Goal: Communication & Community: Ask a question

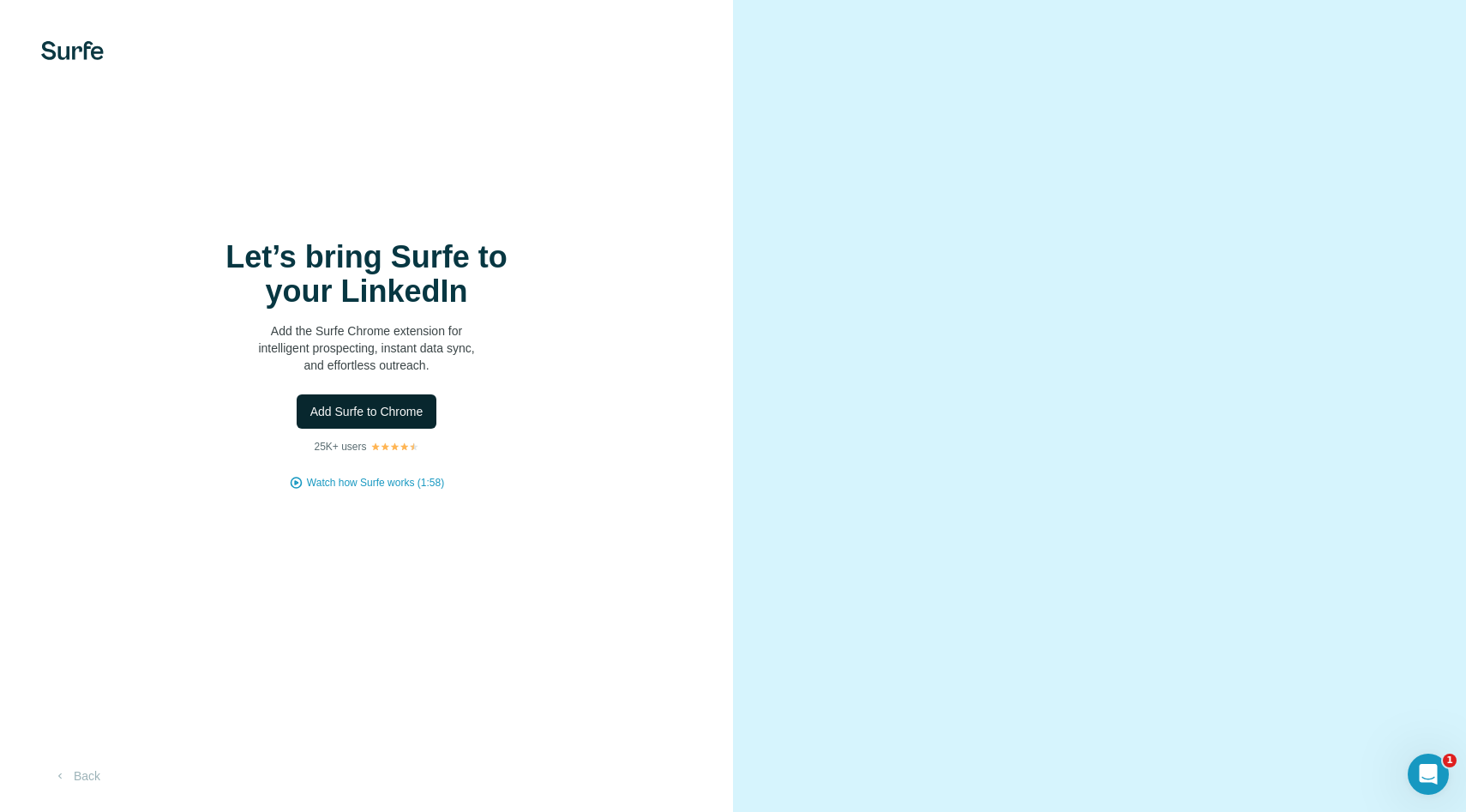
click at [412, 412] on span "Add Surfe to Chrome" at bounding box center [367, 410] width 113 height 17
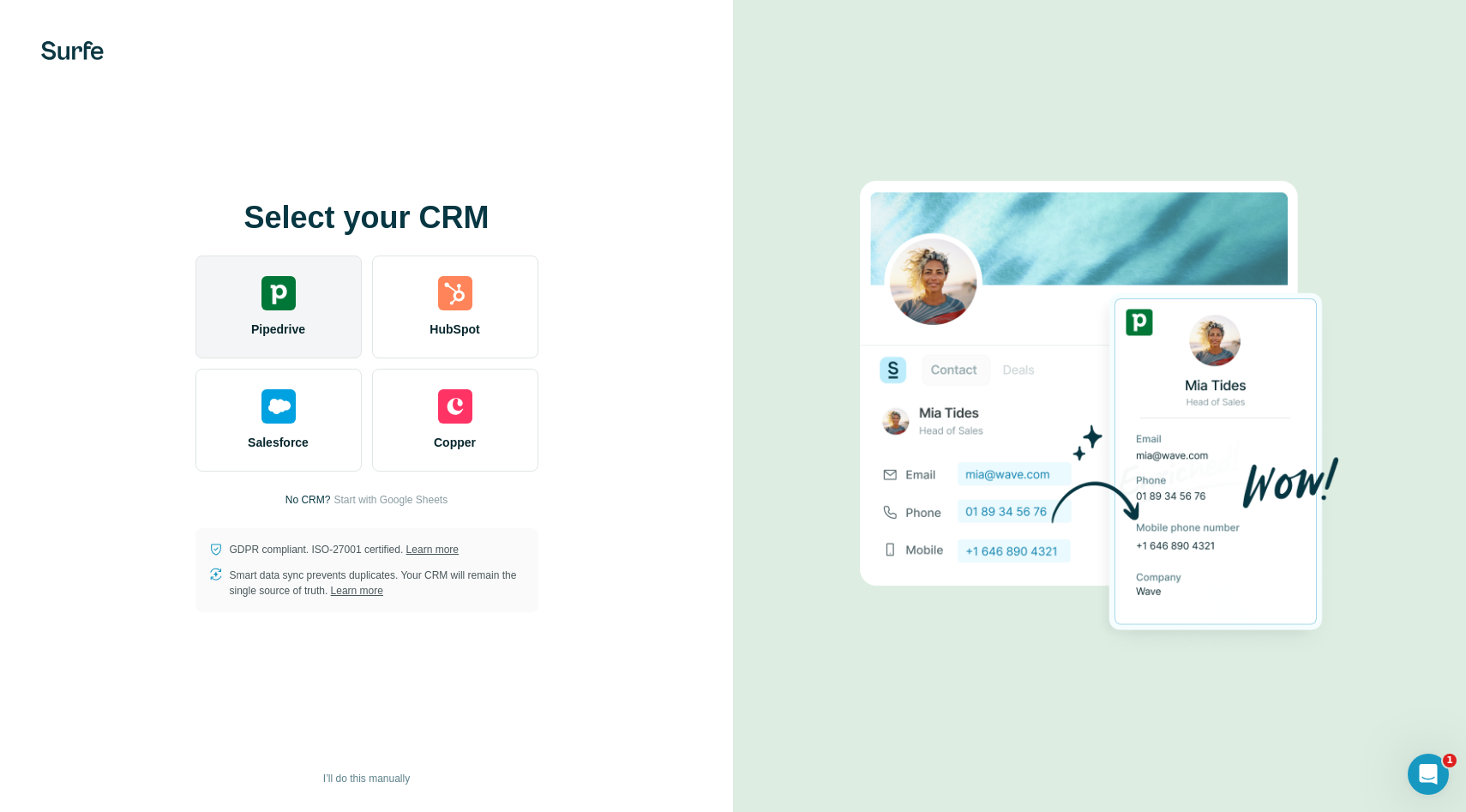
click at [301, 331] on span "Pipedrive" at bounding box center [278, 328] width 54 height 17
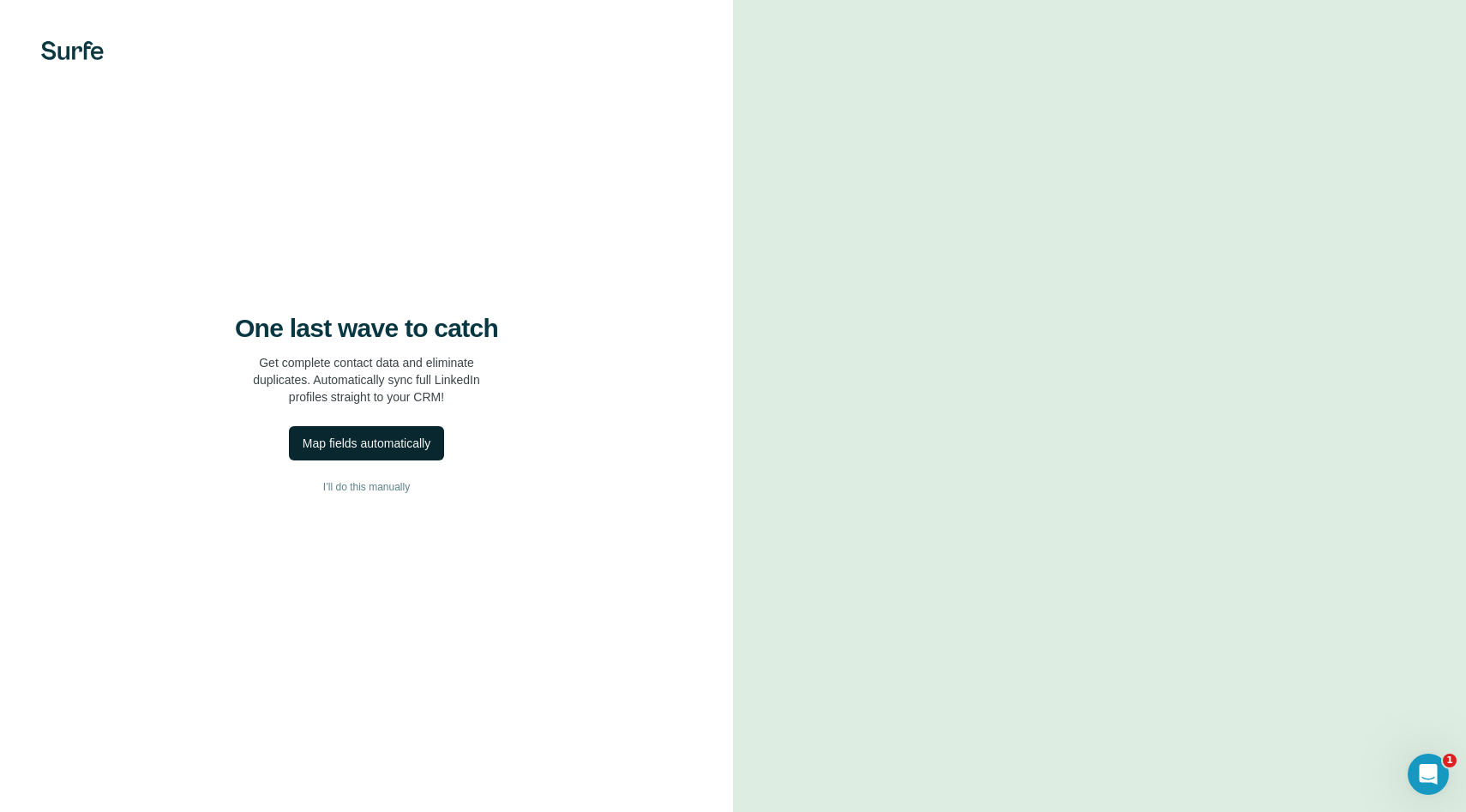
click at [381, 458] on button "Map fields automatically" at bounding box center [366, 443] width 155 height 34
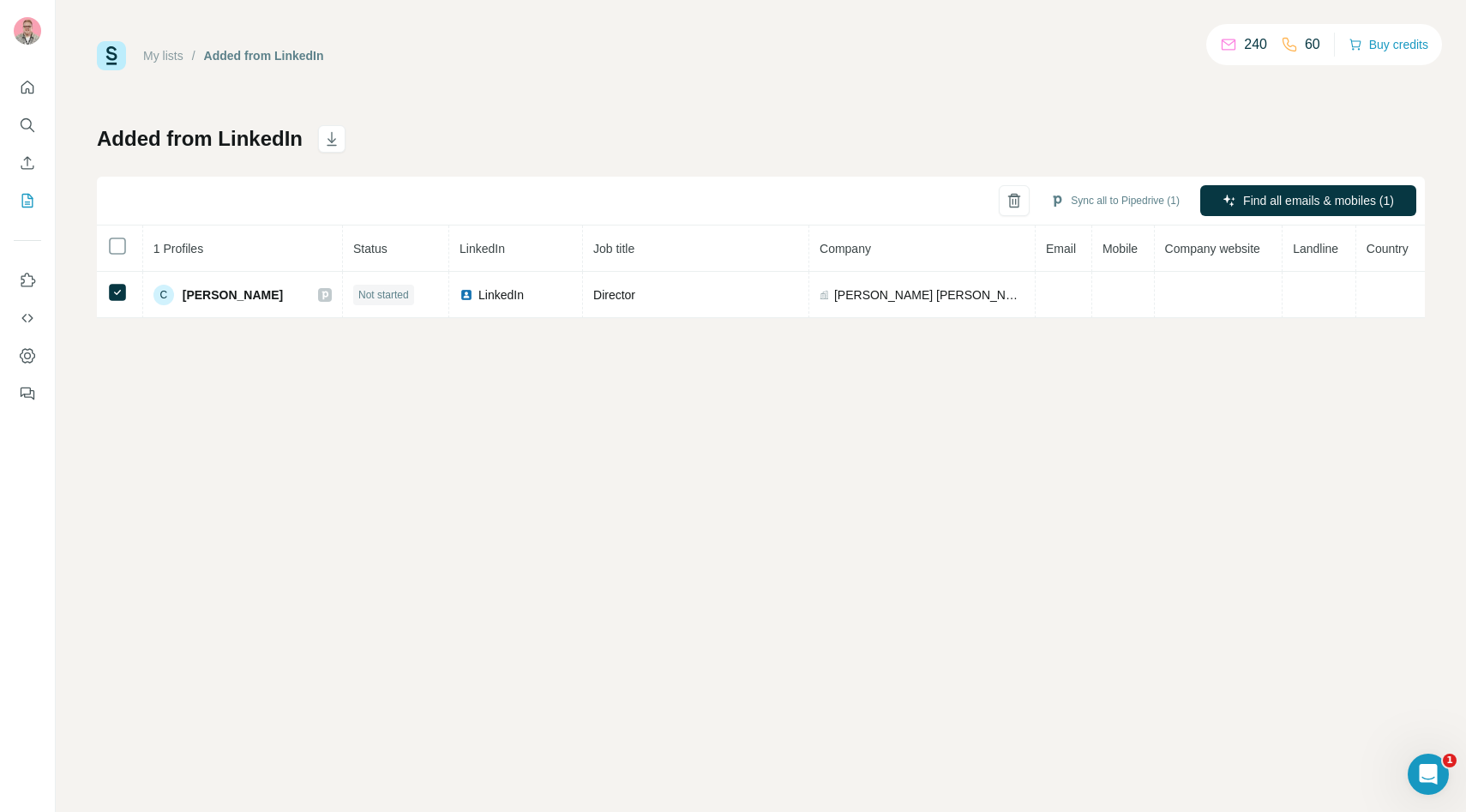
click at [712, 139] on div "Added from LinkedIn Sync all to Pipedrive (1) Find all emails & mobiles (1) 1 P…" at bounding box center [760, 222] width 1327 height 193
click at [26, 204] on icon "My lists" at bounding box center [30, 199] width 9 height 11
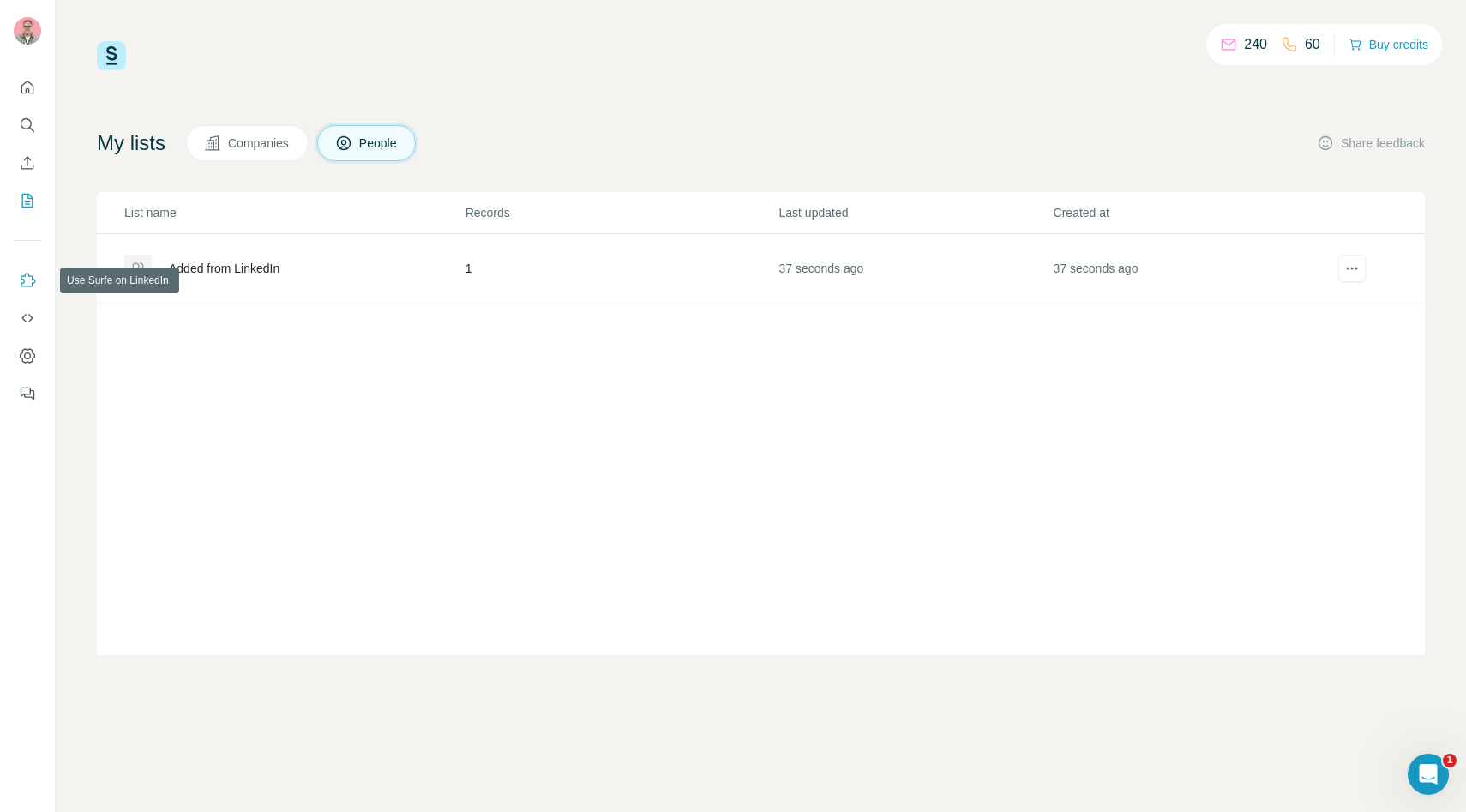
click at [30, 285] on icon "Use Surfe on LinkedIn" at bounding box center [27, 280] width 17 height 17
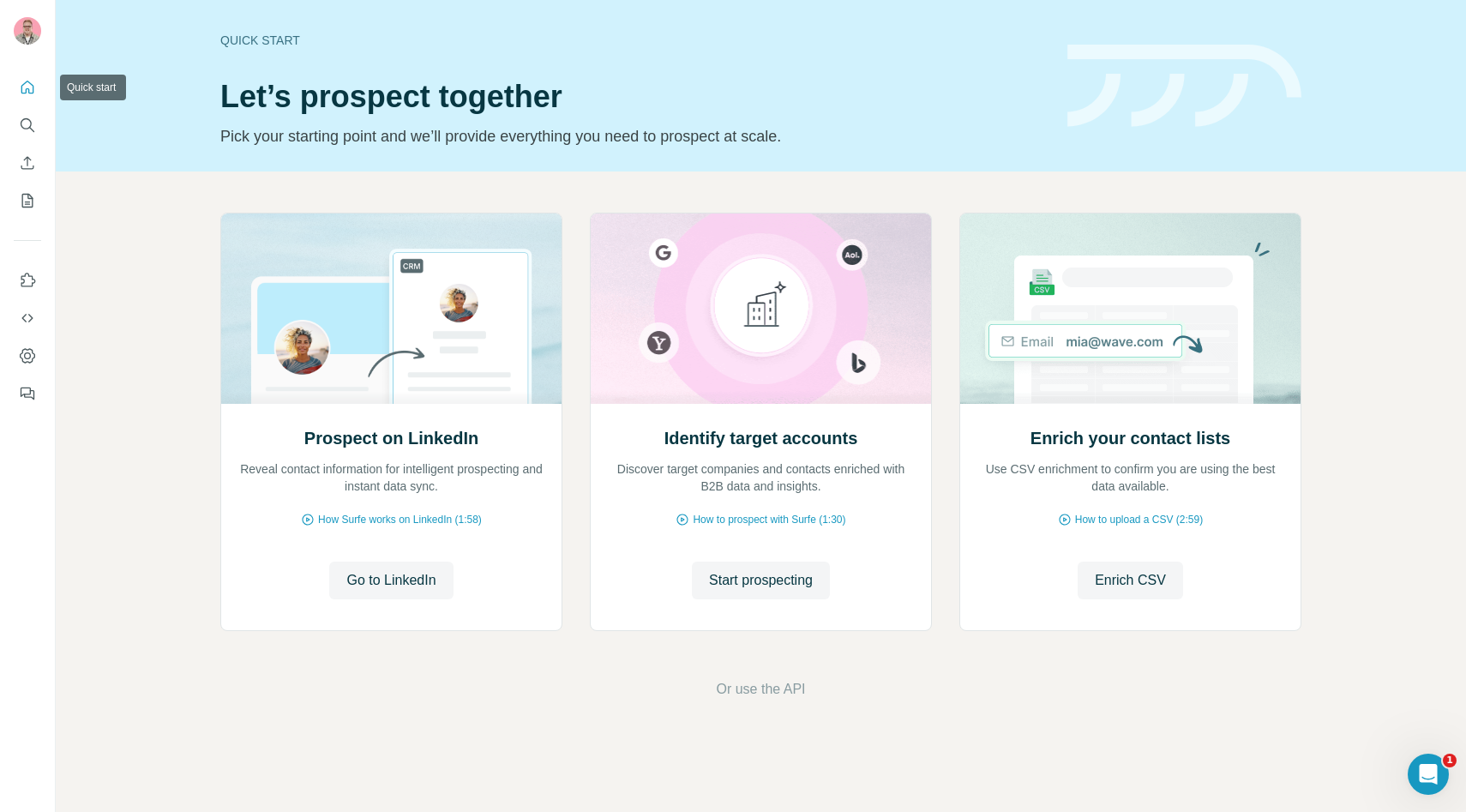
click at [37, 73] on button "Quick start" at bounding box center [27, 87] width 28 height 30
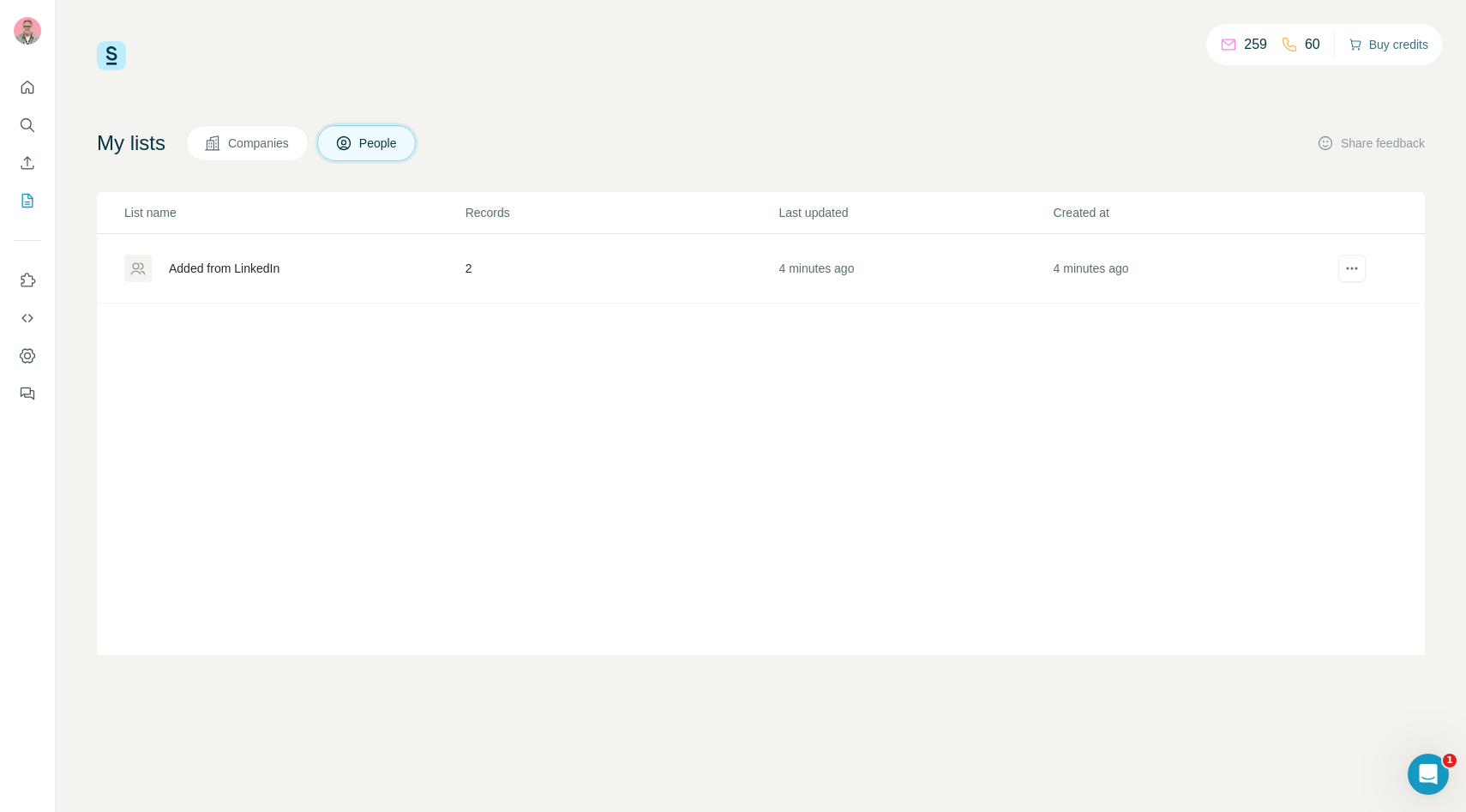
click at [1363, 48] on button "Buy credits" at bounding box center [1387, 44] width 80 height 24
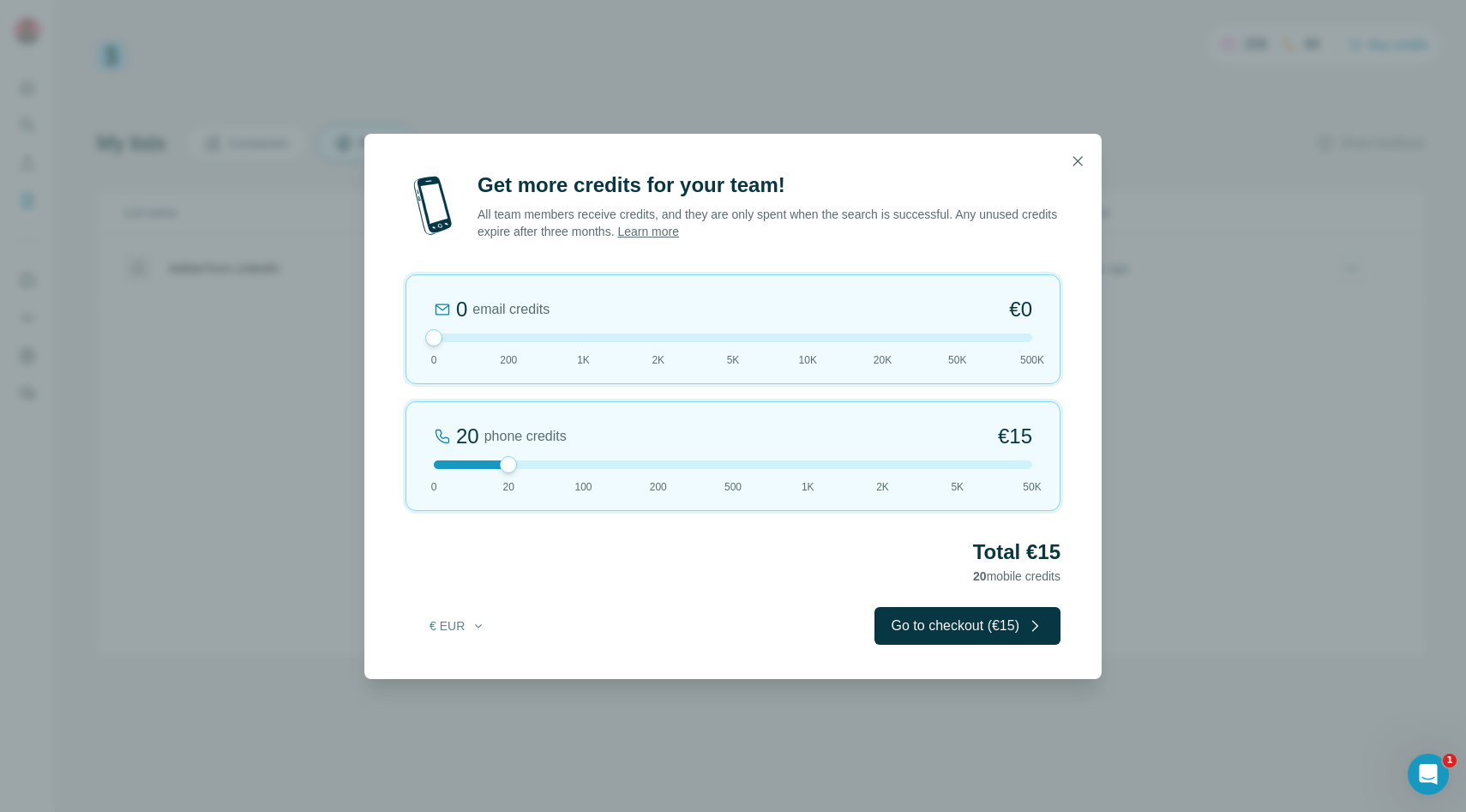
drag, startPoint x: 509, startPoint y: 342, endPoint x: 430, endPoint y: 339, distance: 79.1
click at [430, 339] on div at bounding box center [433, 337] width 17 height 17
drag, startPoint x: 426, startPoint y: 335, endPoint x: 414, endPoint y: 328, distance: 13.9
click at [414, 328] on div "0 email credits €0 0 200 1K 2K 5K 10K 20K 50K 500K" at bounding box center [733, 329] width 655 height 110
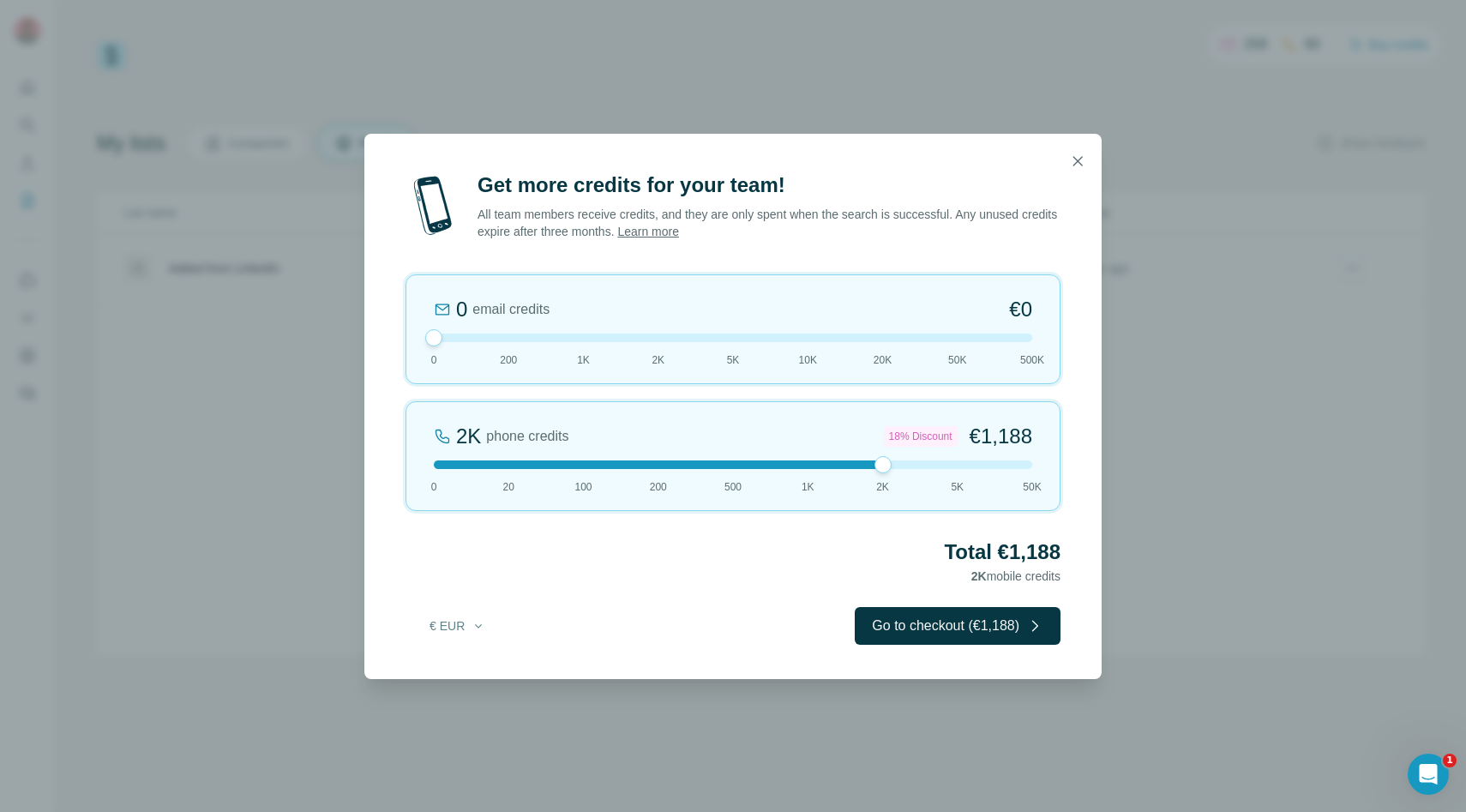
drag, startPoint x: 504, startPoint y: 468, endPoint x: 872, endPoint y: 476, distance: 368.1
click at [872, 475] on div "2K phone credits 18% Discount €1,188 0 20 100 200 500 1K 2K 5K 50K" at bounding box center [733, 455] width 655 height 110
drag, startPoint x: 885, startPoint y: 468, endPoint x: 822, endPoint y: 475, distance: 63.4
click at [822, 475] on div "1K phone credits 12% Discount €634 0 20 100 200 500 1K 2K 5K 50K" at bounding box center [733, 455] width 655 height 110
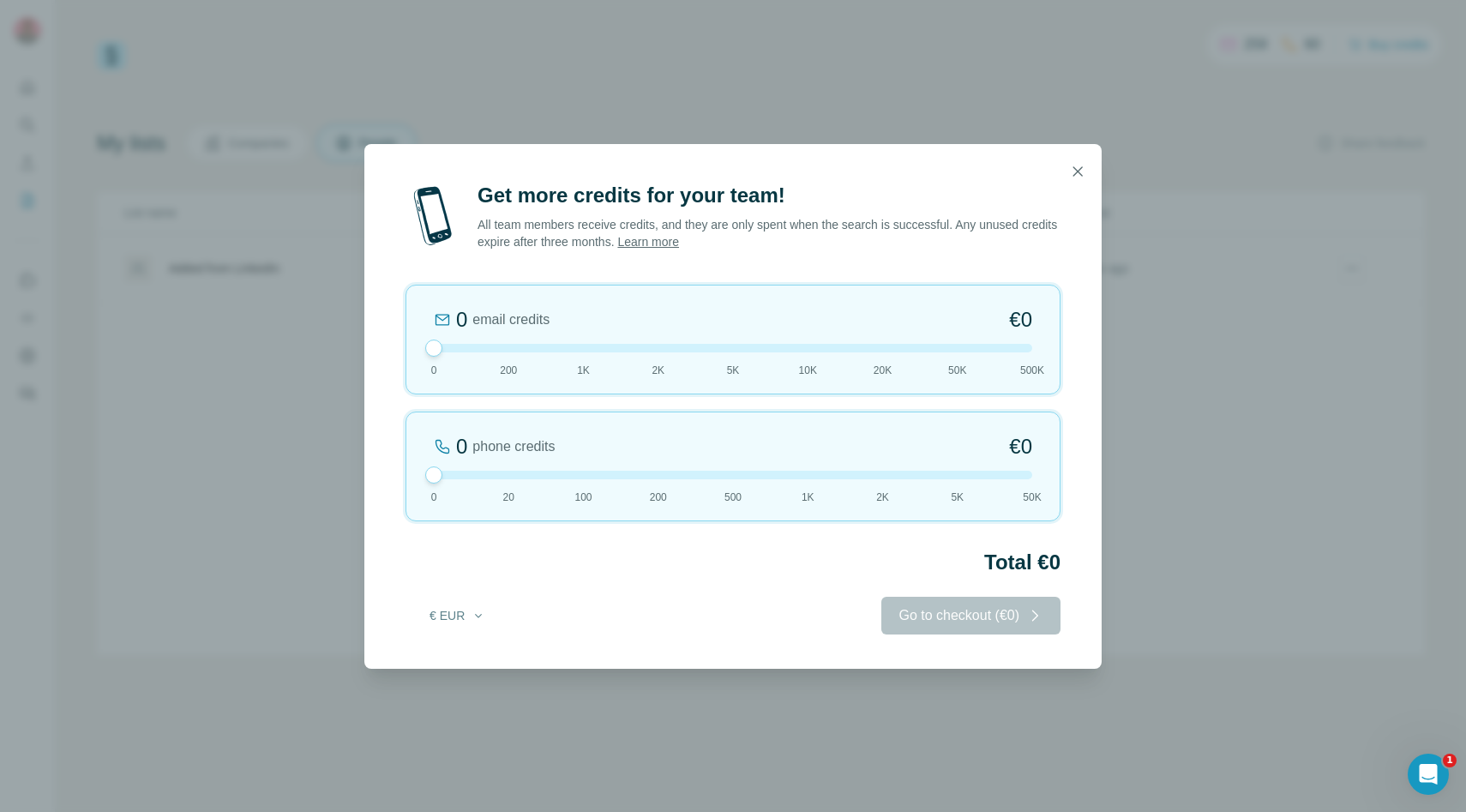
drag, startPoint x: 801, startPoint y: 465, endPoint x: 463, endPoint y: 445, distance: 338.6
click at [462, 445] on div "0 phone credits €0 [PHONE_NUMBER] 1K 2K 5K 50K" at bounding box center [733, 466] width 655 height 110
click at [1083, 173] on icon "button" at bounding box center [1077, 171] width 17 height 17
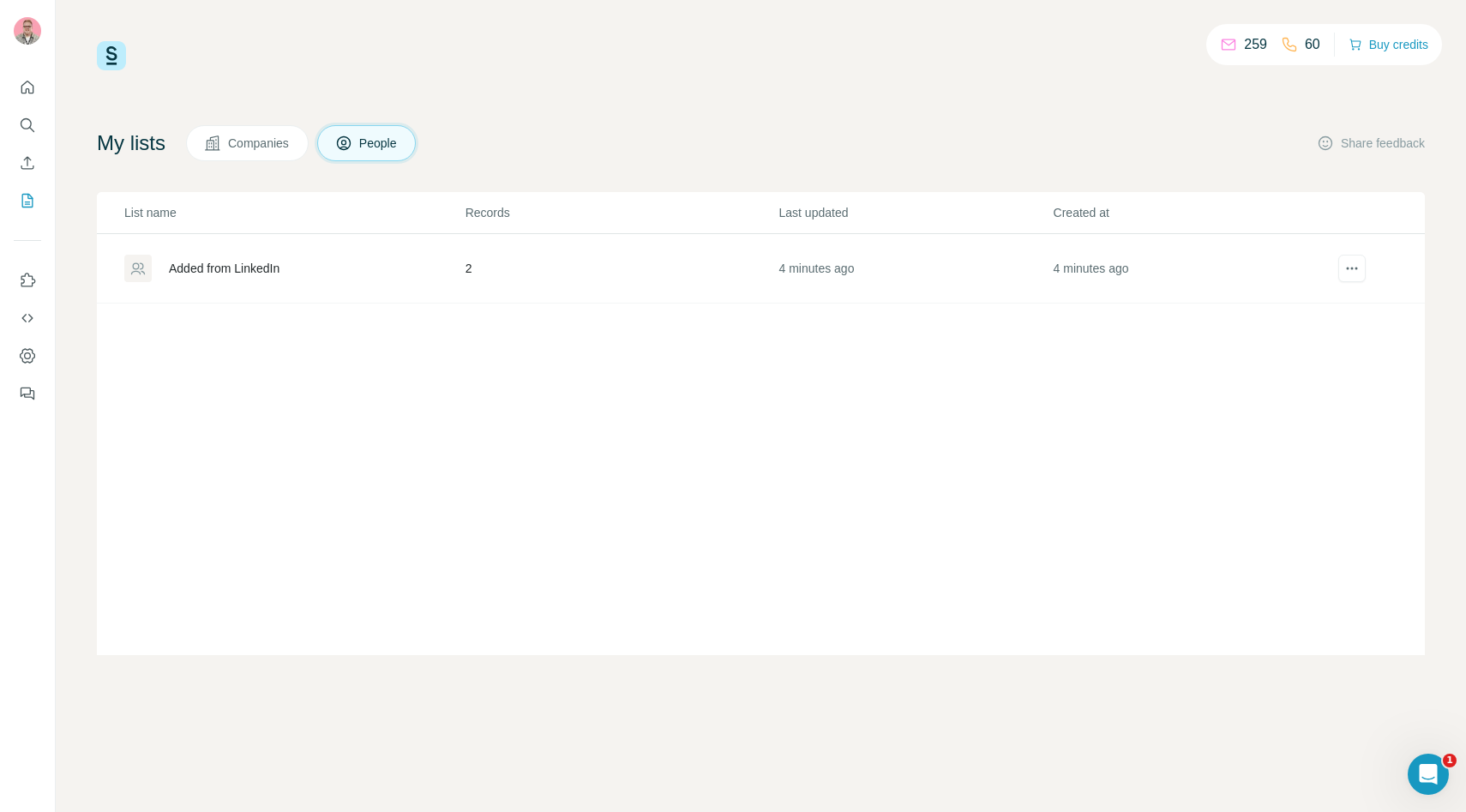
click at [348, 278] on div "Added from LinkedIn" at bounding box center [293, 268] width 339 height 28
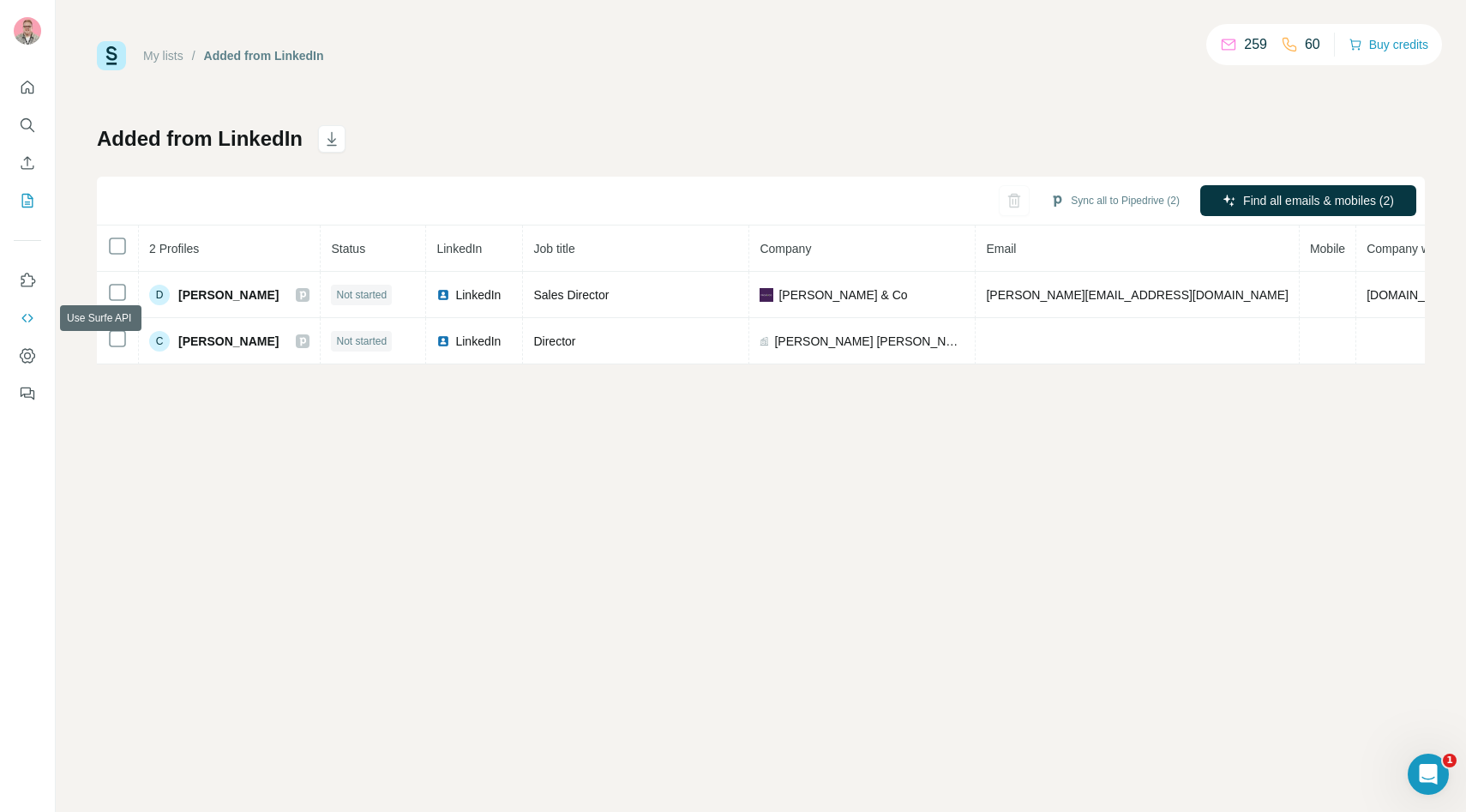
click at [29, 309] on button "Use Surfe API" at bounding box center [27, 317] width 28 height 30
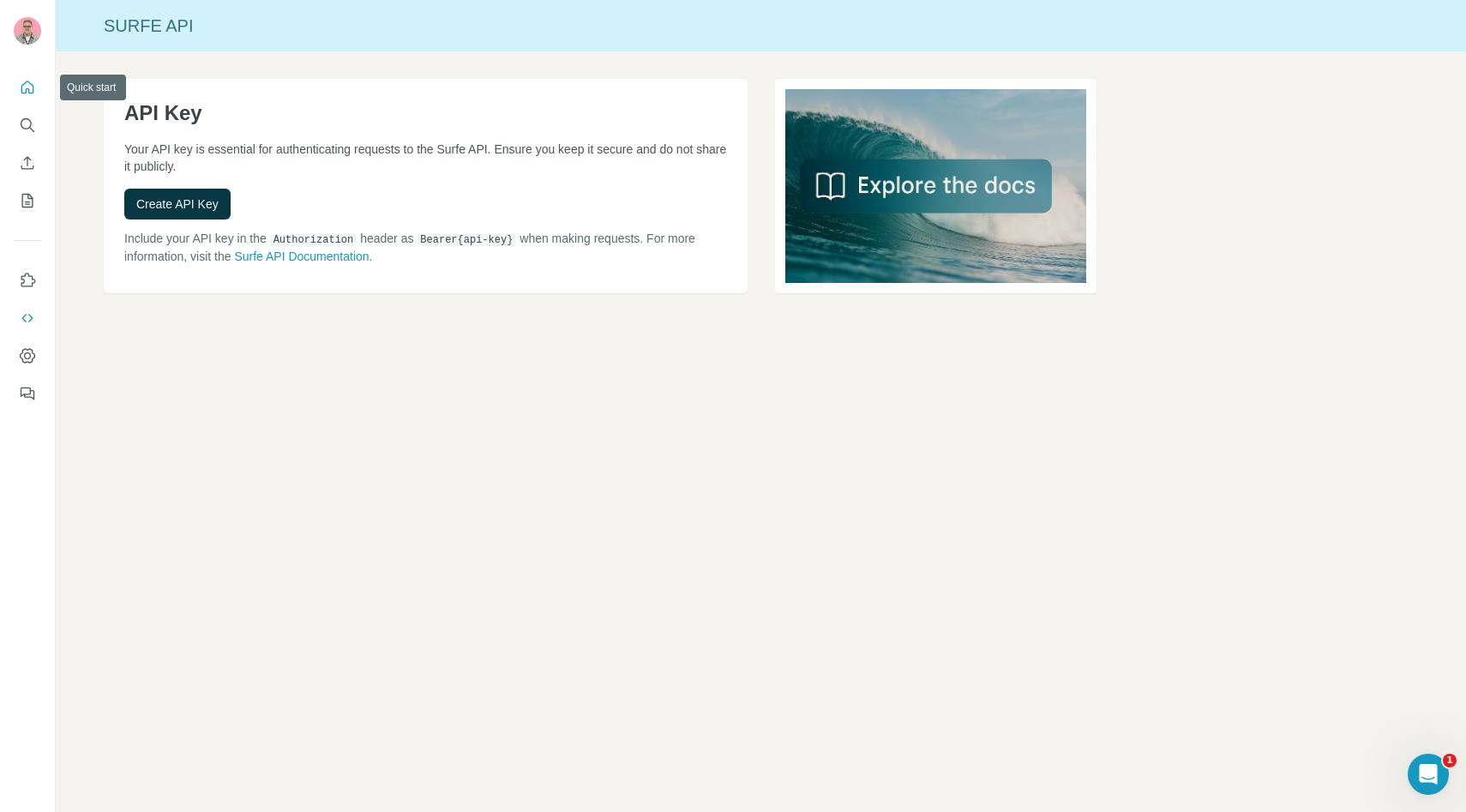
click at [34, 99] on button "Quick start" at bounding box center [27, 87] width 28 height 30
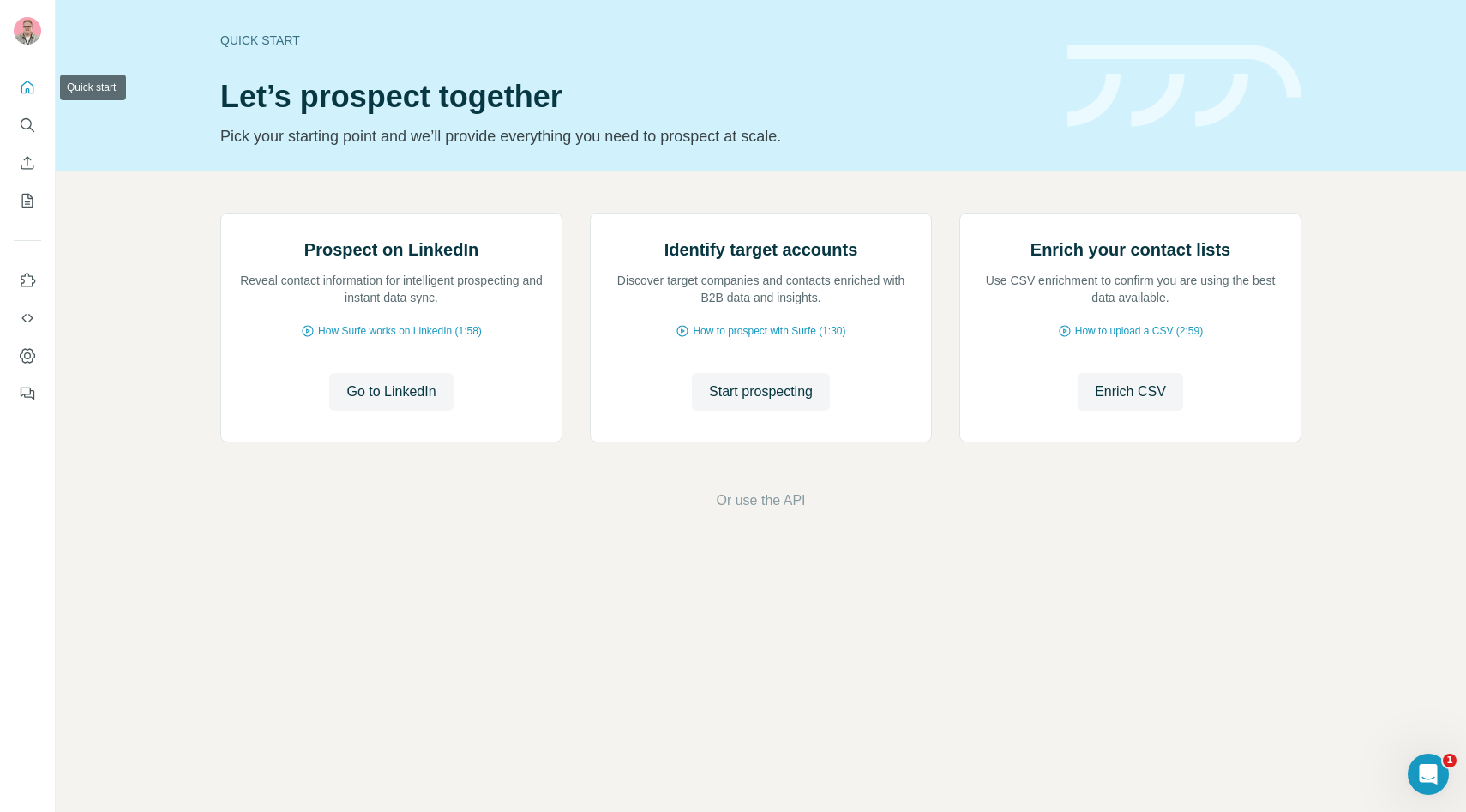
click at [29, 80] on icon "Quick start" at bounding box center [28, 87] width 13 height 13
click at [29, 132] on icon "Search" at bounding box center [27, 124] width 17 height 17
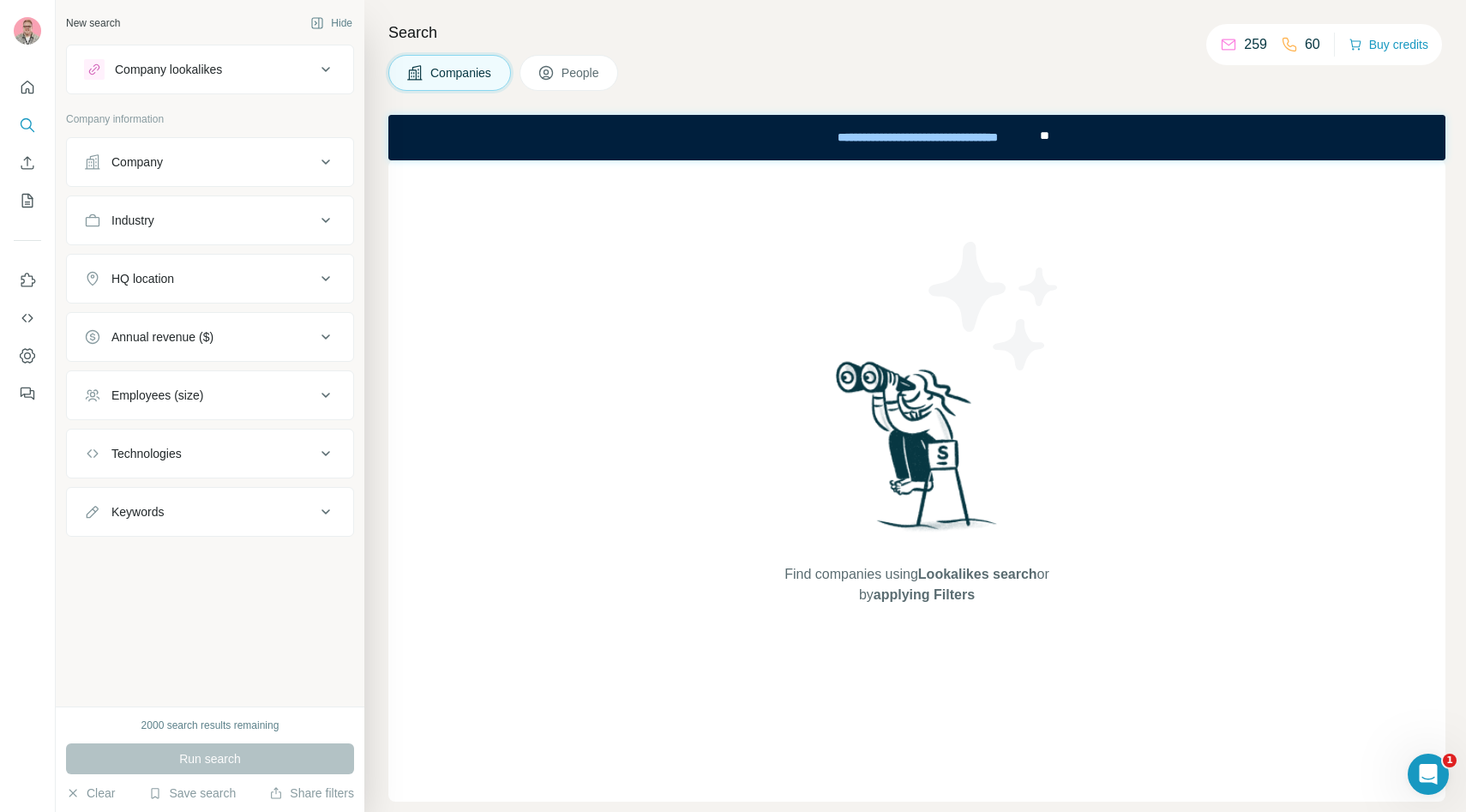
click at [249, 444] on div "Technologies" at bounding box center [199, 453] width 232 height 17
click at [226, 492] on input "text" at bounding box center [210, 496] width 252 height 30
type input "*"
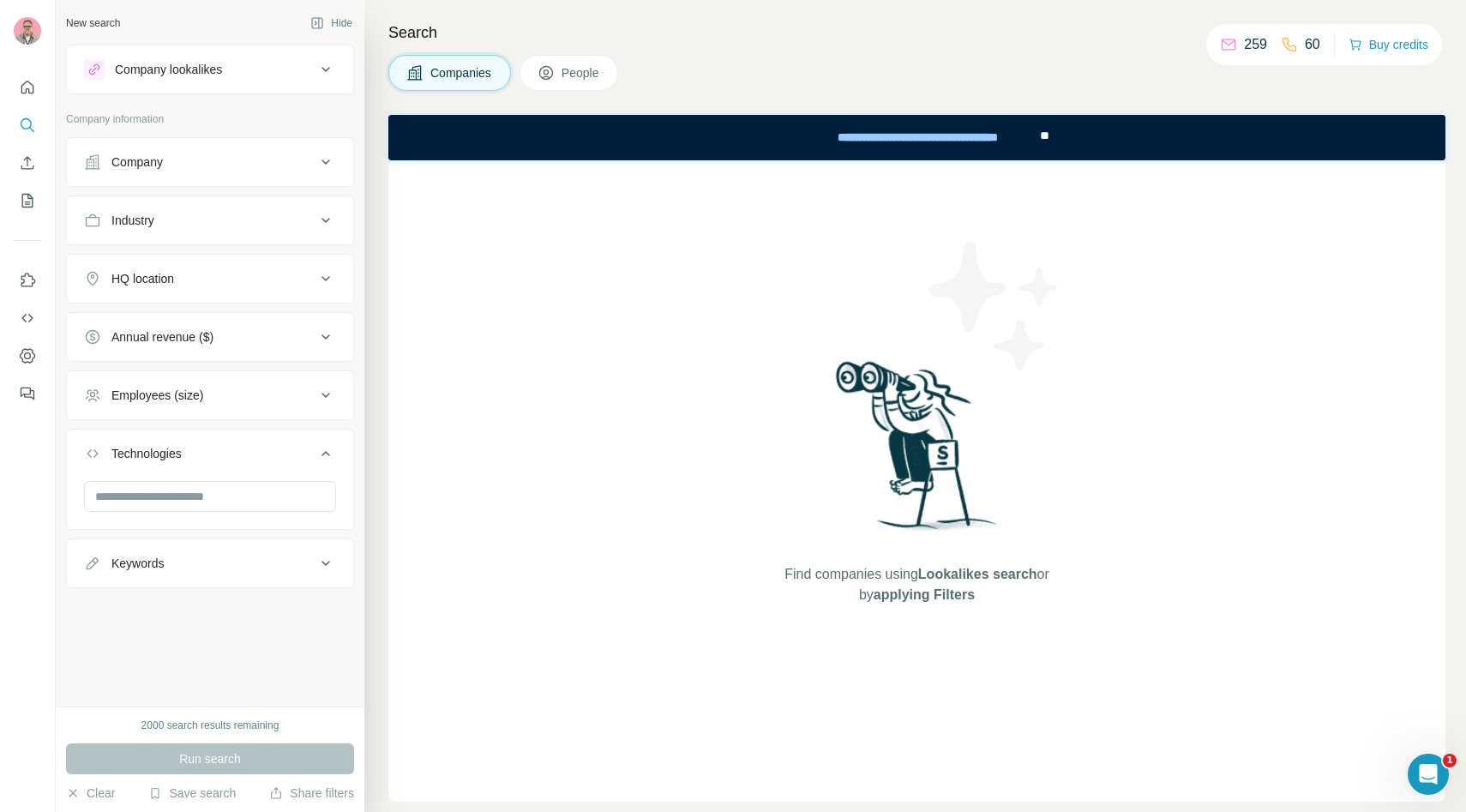
click at [371, 493] on div "Search Companies People Find companies using Lookalikes search or by applying F…" at bounding box center [914, 406] width 1101 height 812
click at [295, 346] on button "Annual revenue ($)" at bounding box center [210, 337] width 286 height 41
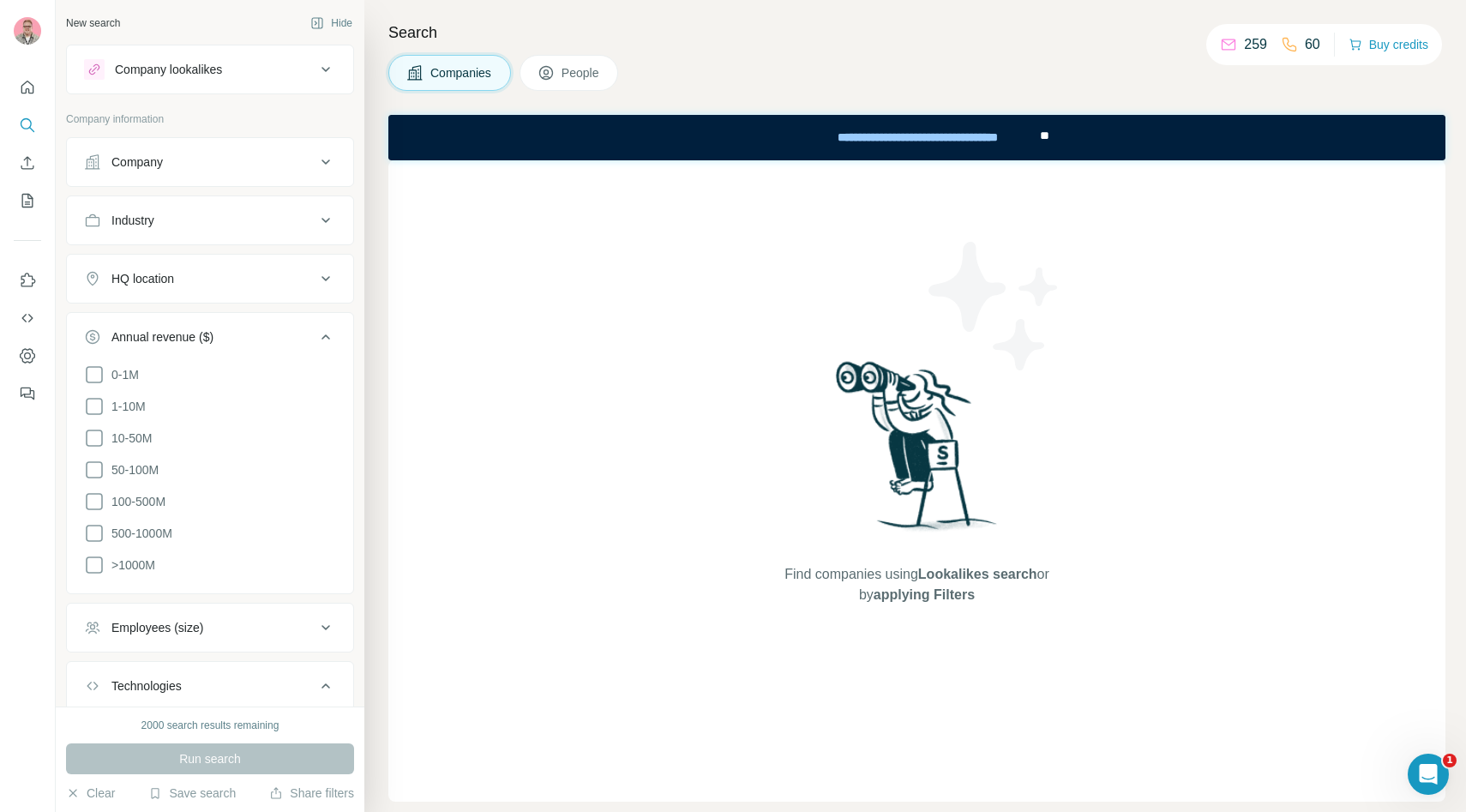
click at [295, 345] on button "Annual revenue ($)" at bounding box center [210, 341] width 286 height 48
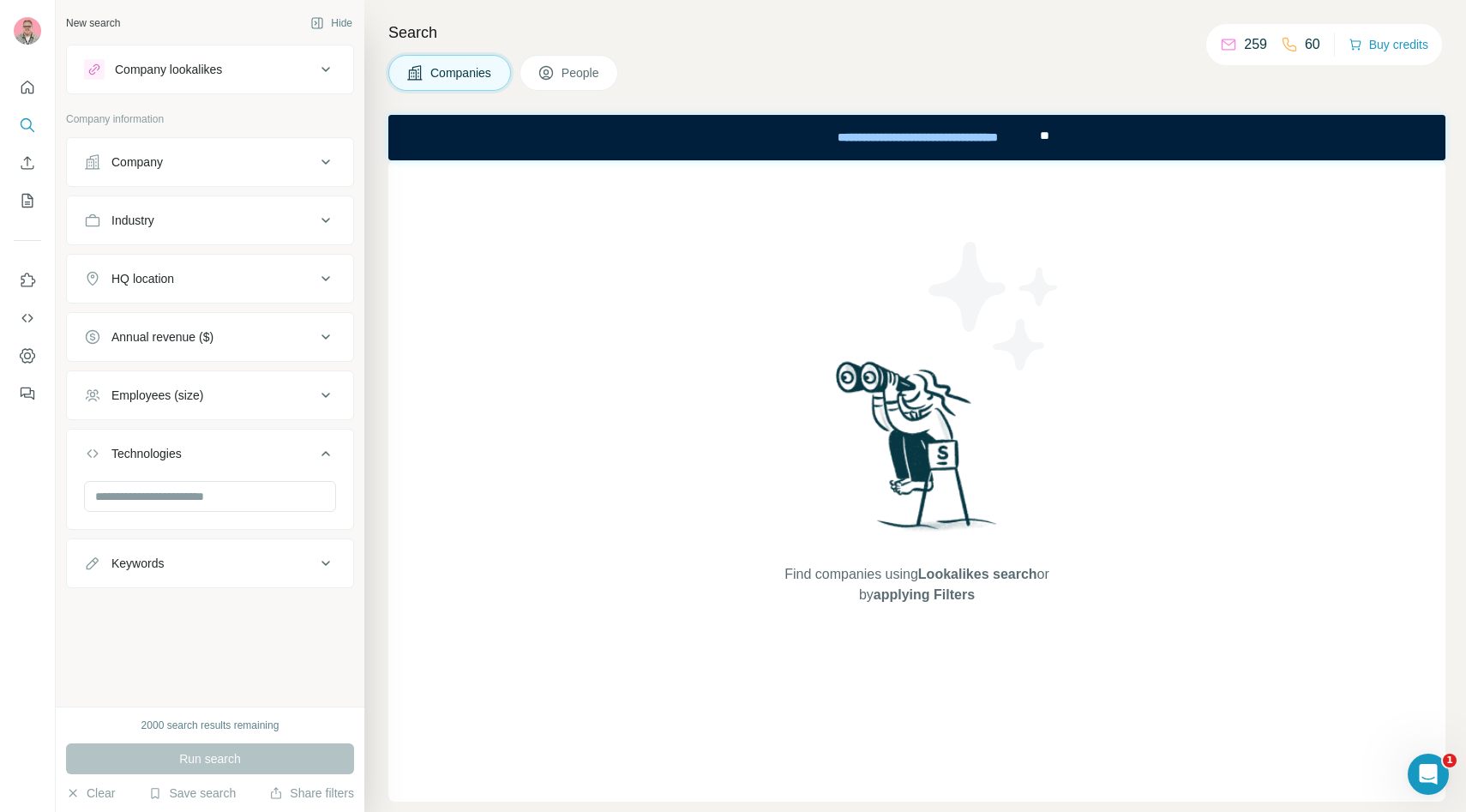
click at [297, 297] on button "HQ location" at bounding box center [210, 278] width 286 height 41
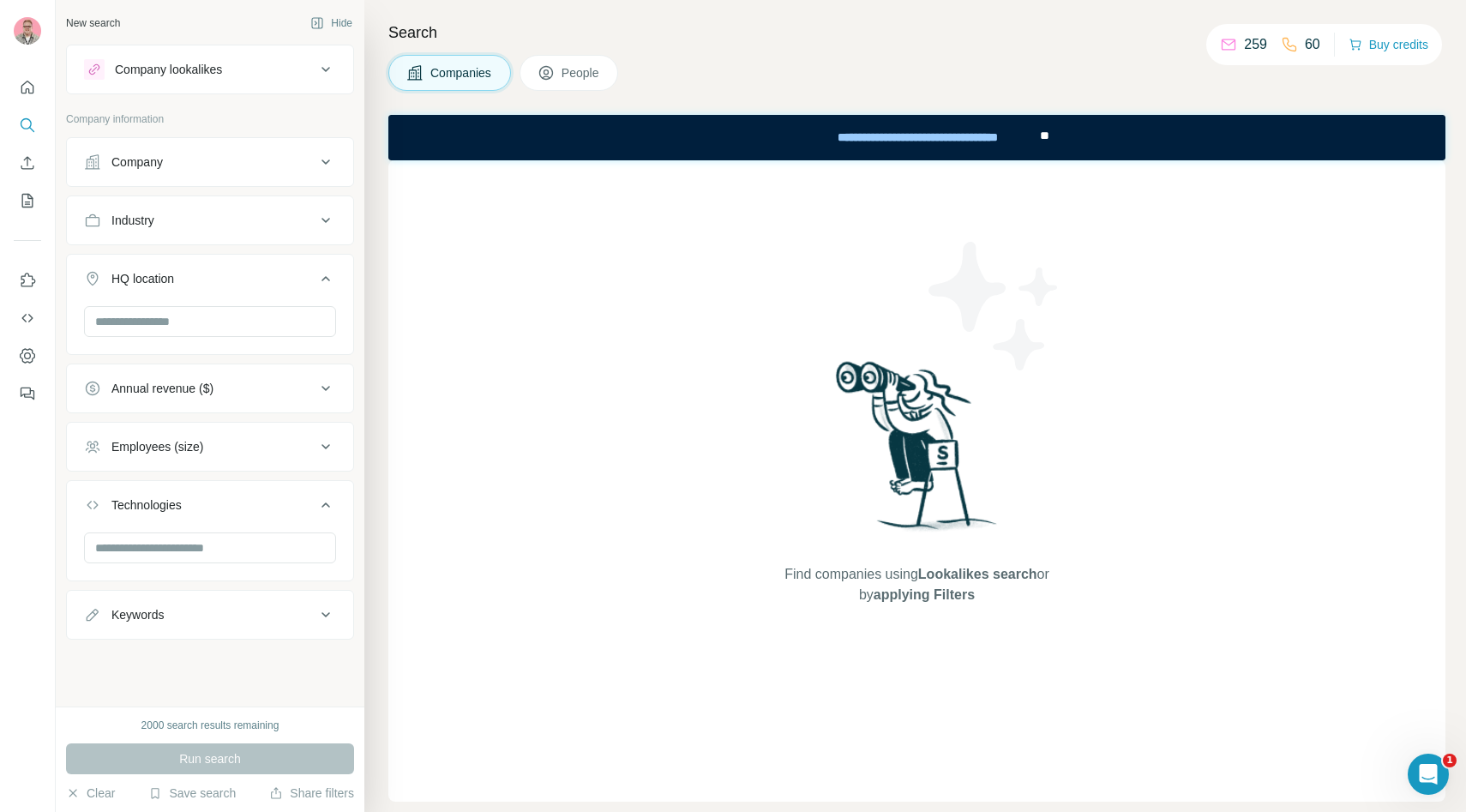
click at [297, 297] on button "HQ location" at bounding box center [210, 282] width 286 height 48
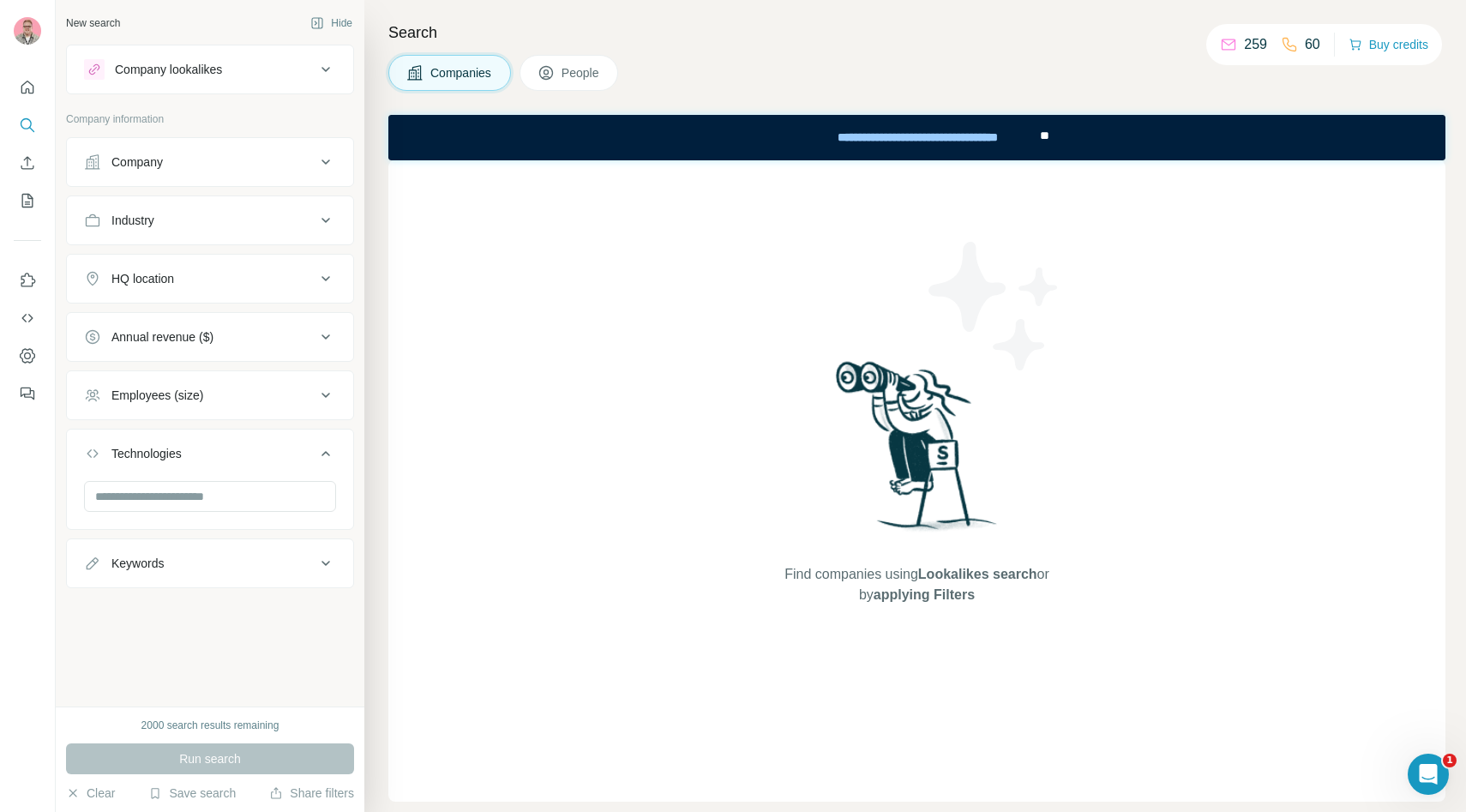
click at [298, 243] on div "Industry" at bounding box center [210, 220] width 288 height 50
click at [205, 115] on p "Company information" at bounding box center [210, 119] width 288 height 15
click at [1410, 773] on div "Open Intercom Messenger" at bounding box center [1425, 771] width 56 height 56
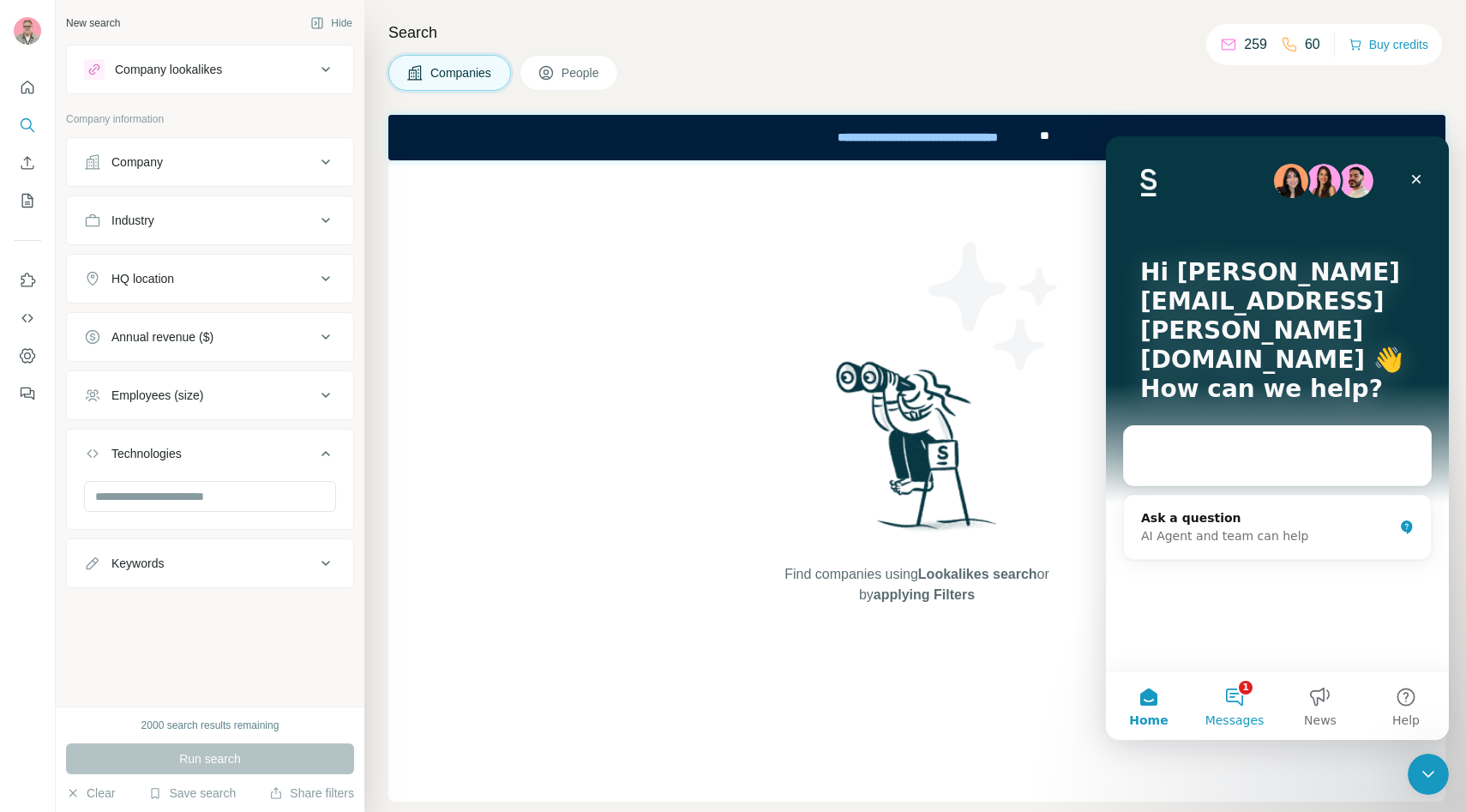
click at [1243, 708] on button "1 Messages" at bounding box center [1234, 705] width 86 height 69
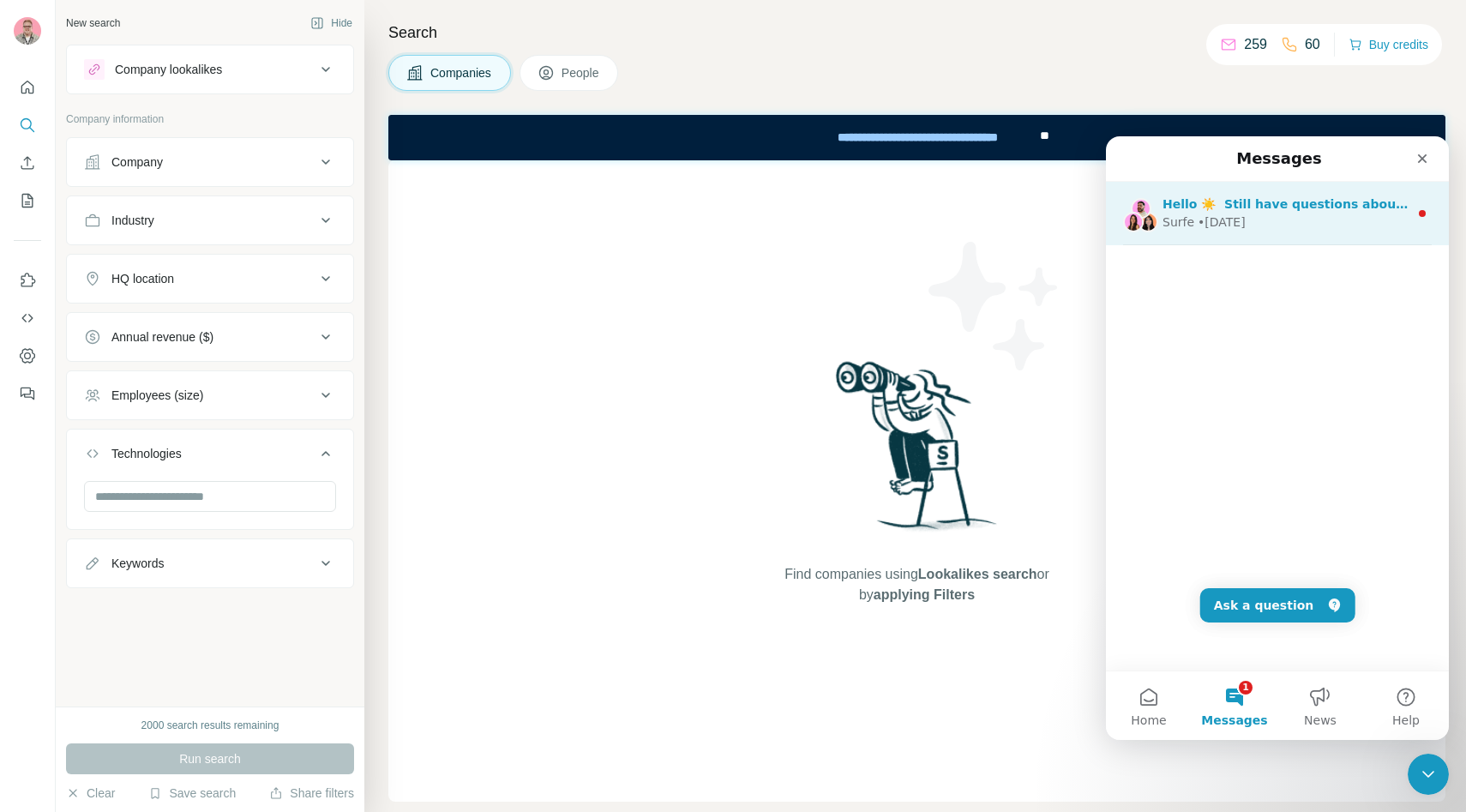
click at [1307, 233] on div "Hello ☀️ ​ Still have questions about the Surfe plans and pricing shown? ​ Visi…" at bounding box center [1276, 213] width 343 height 63
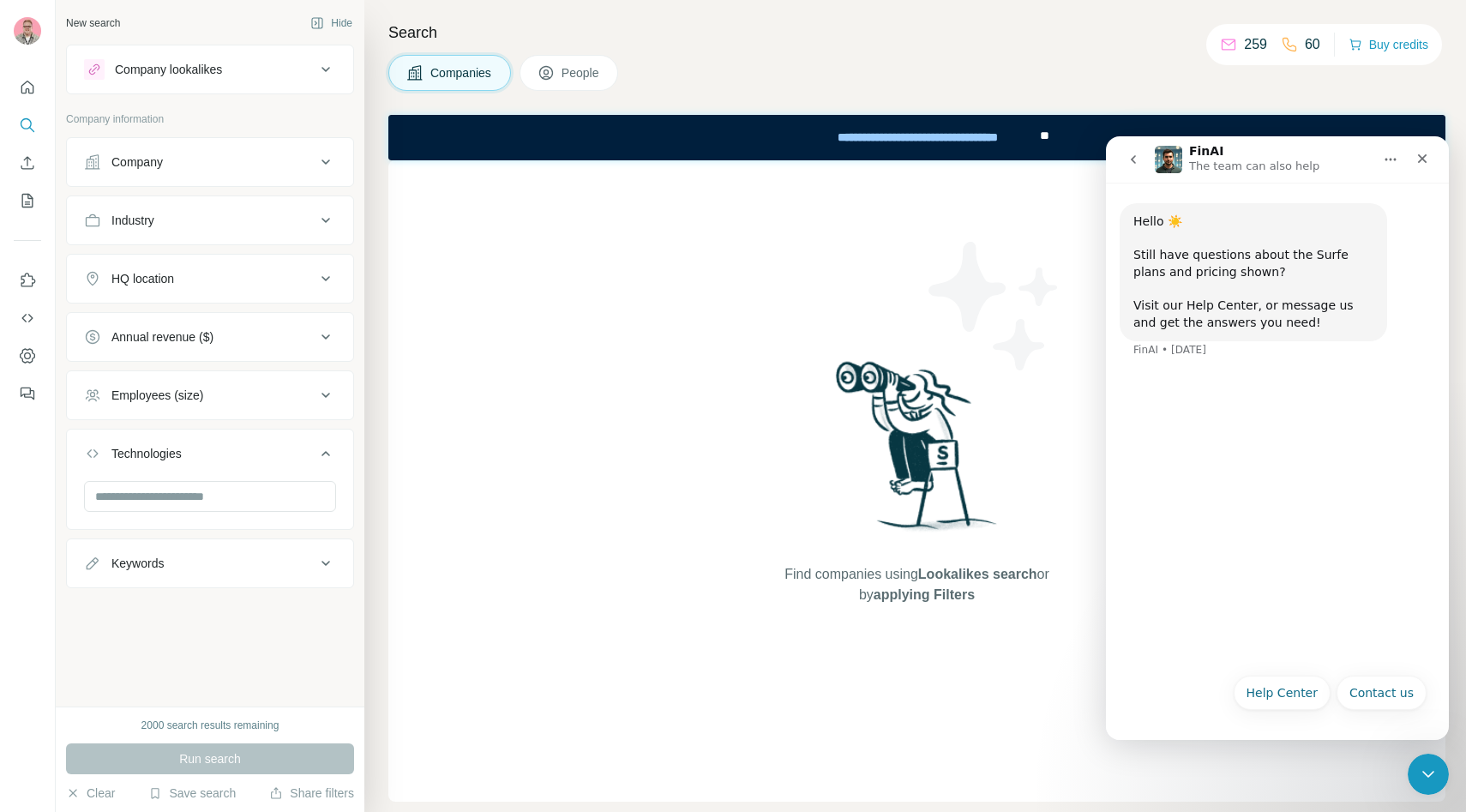
click at [1134, 154] on icon "go back" at bounding box center [1132, 159] width 13 height 13
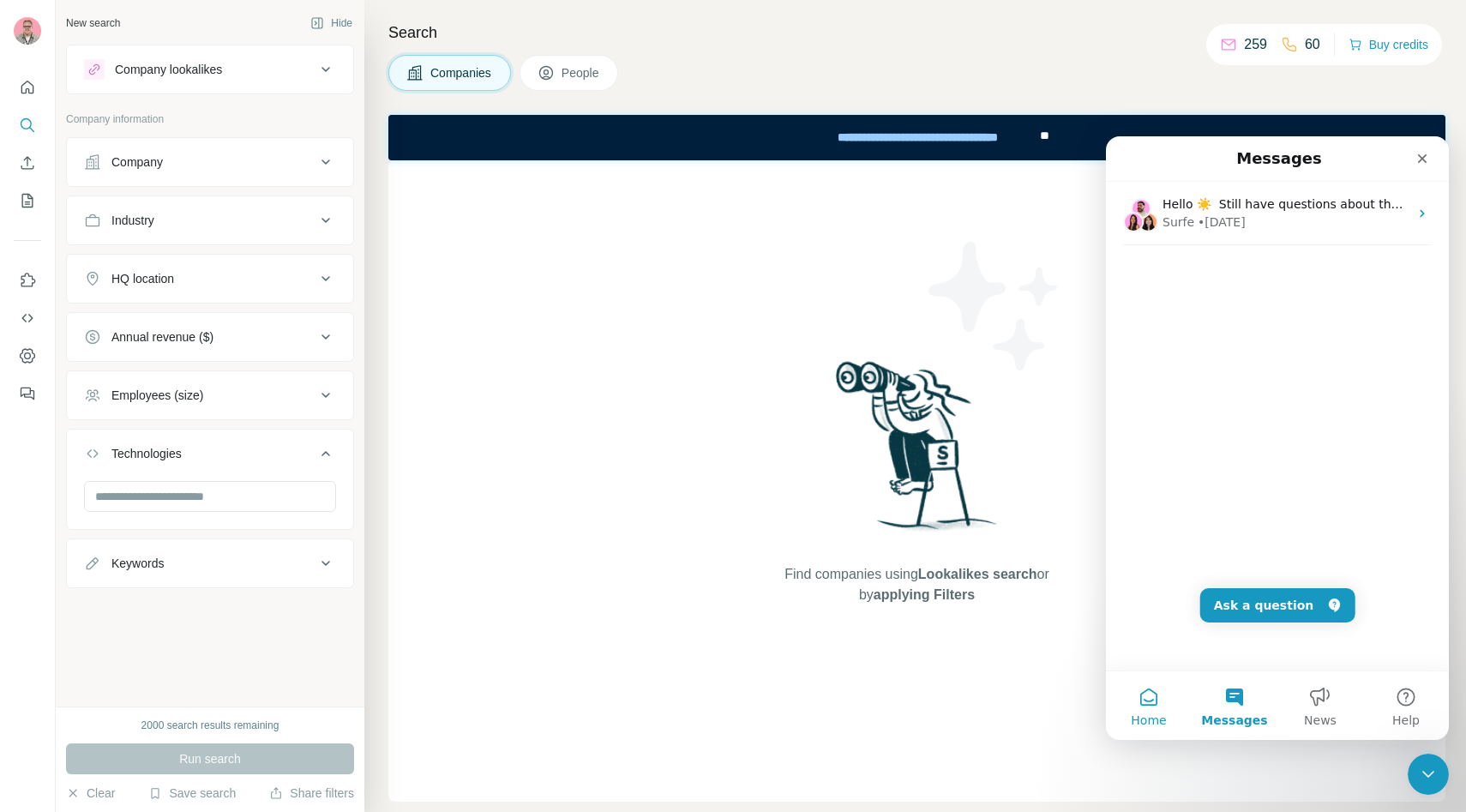
click at [1153, 699] on button "Home" at bounding box center [1148, 705] width 86 height 69
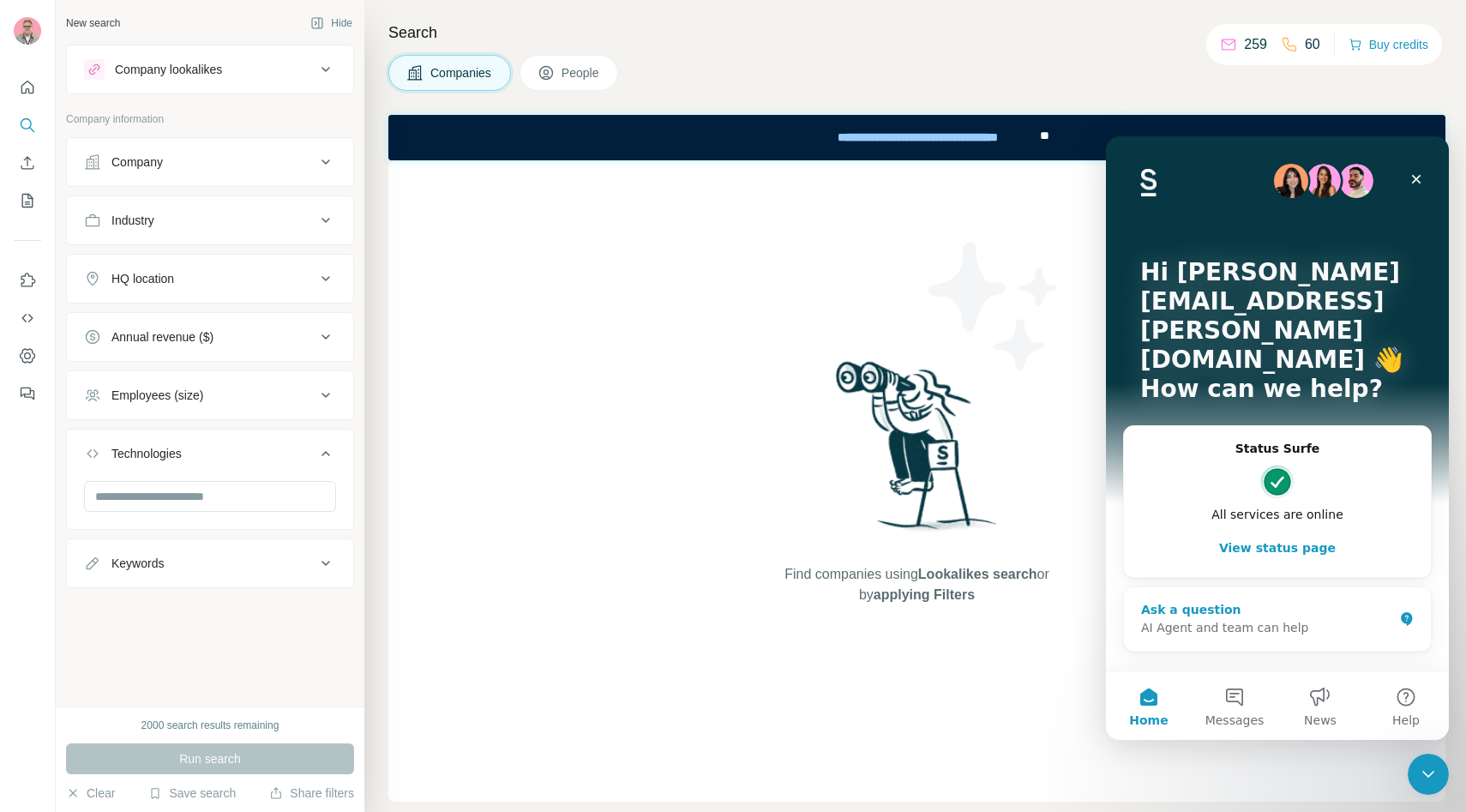
click at [1266, 601] on div "Ask a question" at bounding box center [1267, 610] width 252 height 18
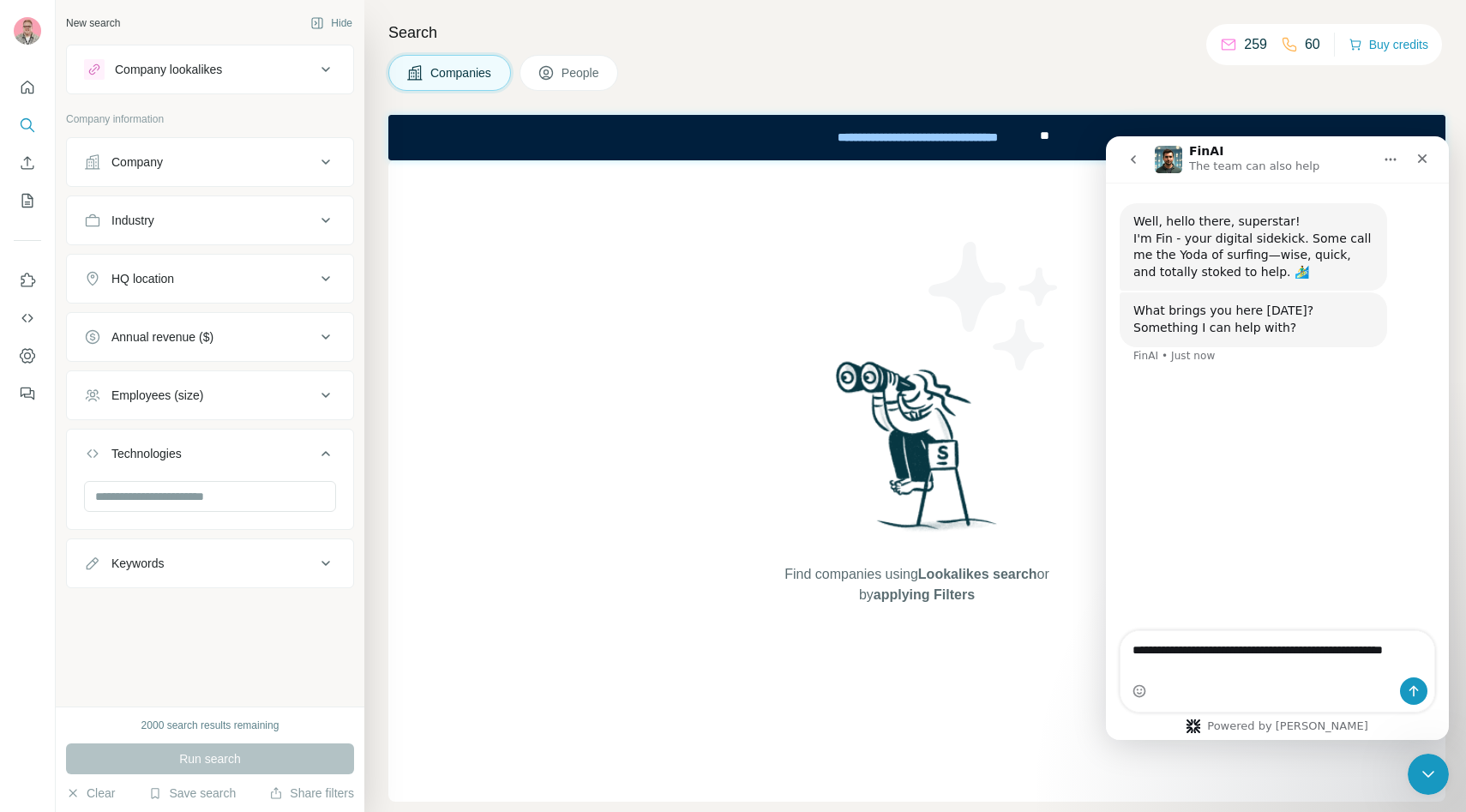
click at [1267, 649] on textarea "**********" at bounding box center [1276, 654] width 314 height 47
click at [1256, 674] on textarea "**********" at bounding box center [1276, 654] width 314 height 47
type textarea "**********"
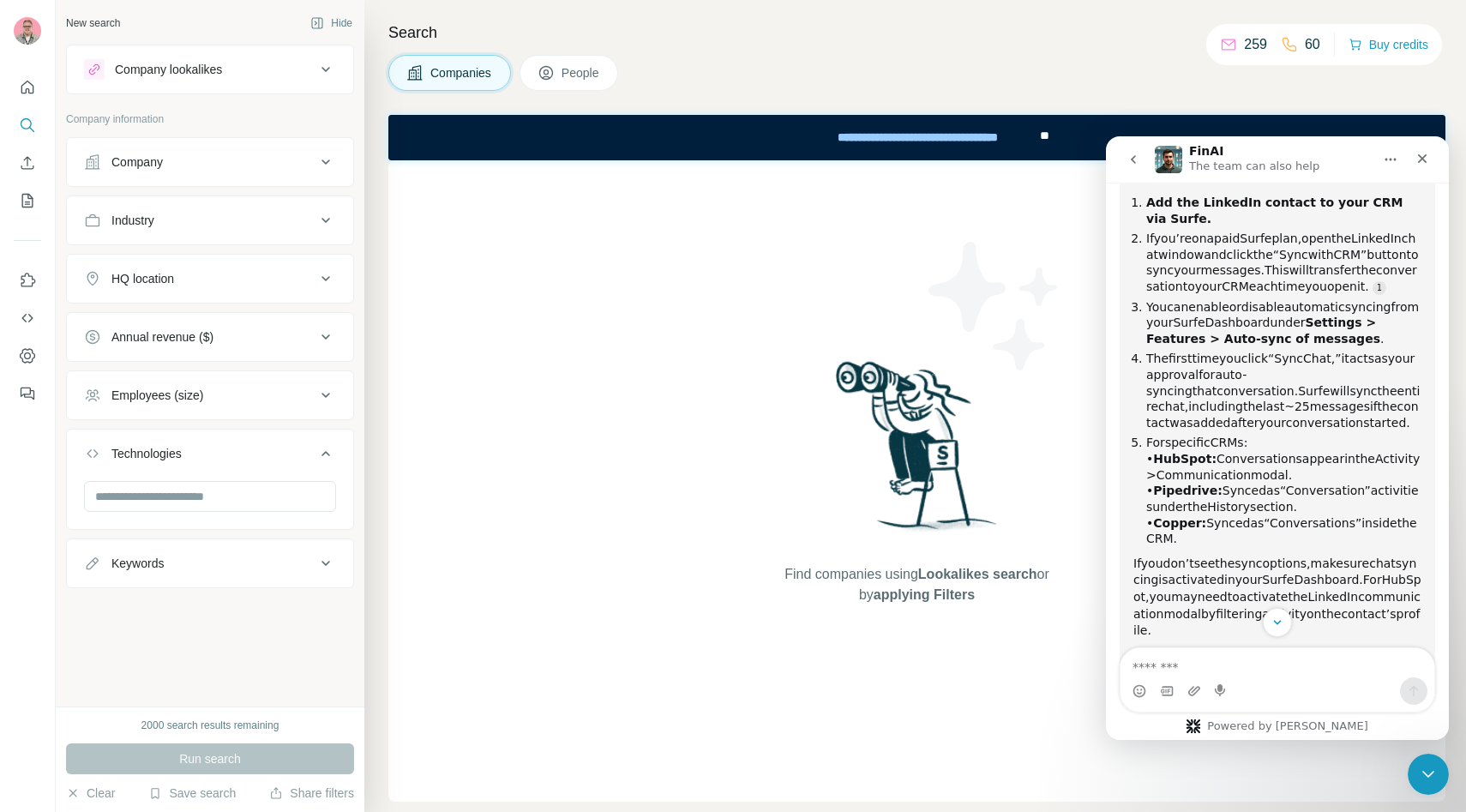
scroll to position [283, 0]
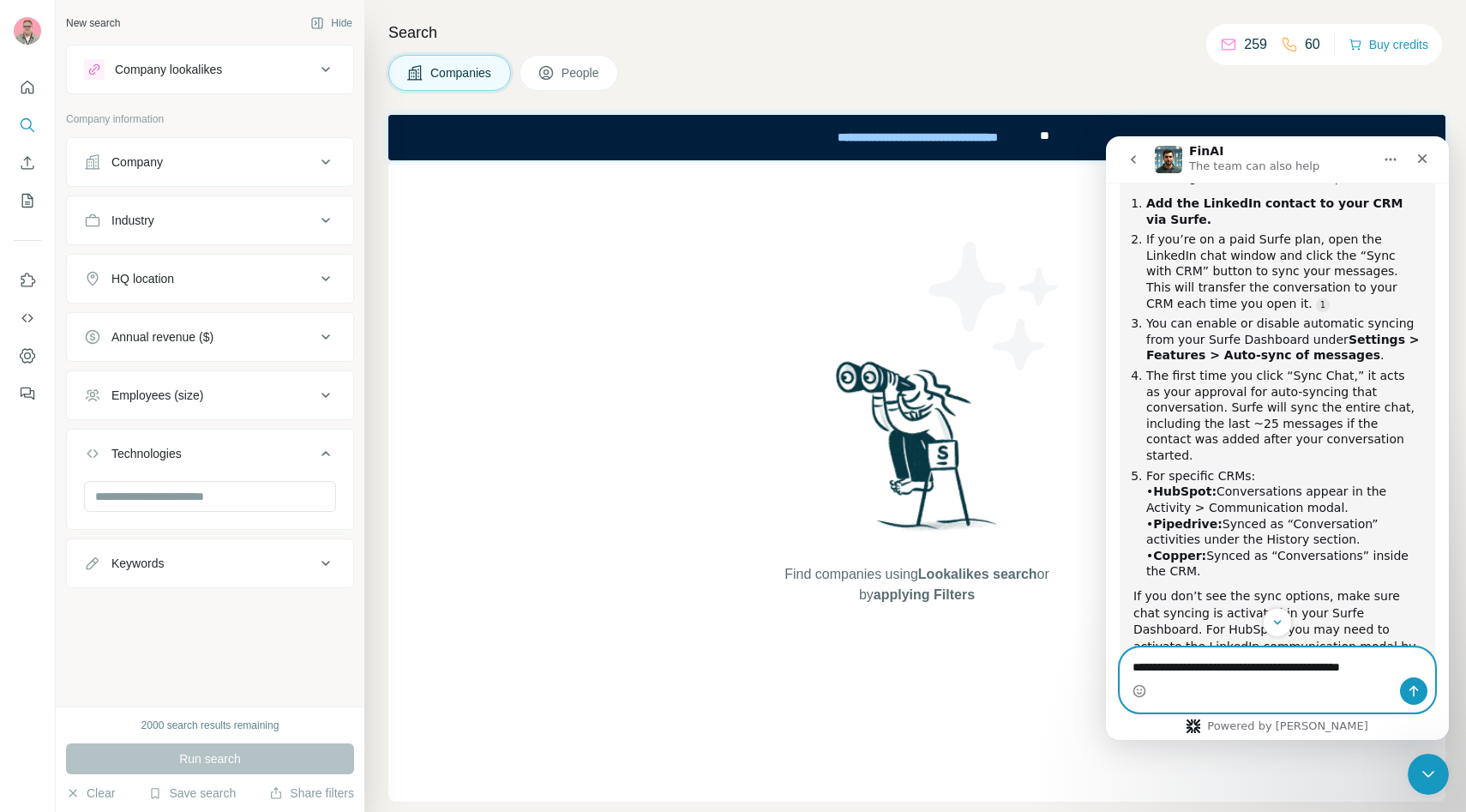
type textarea "**********"
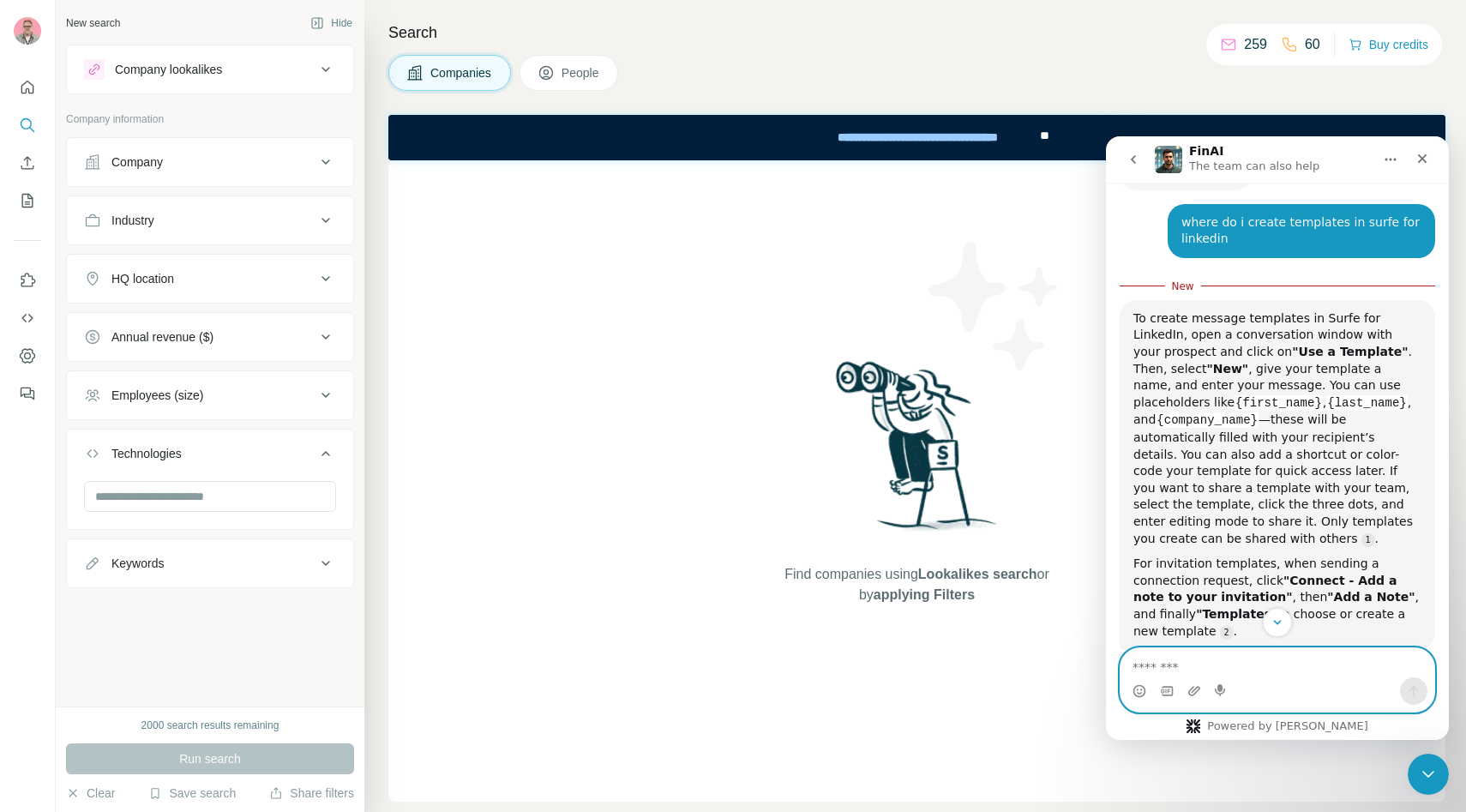
scroll to position [858, 0]
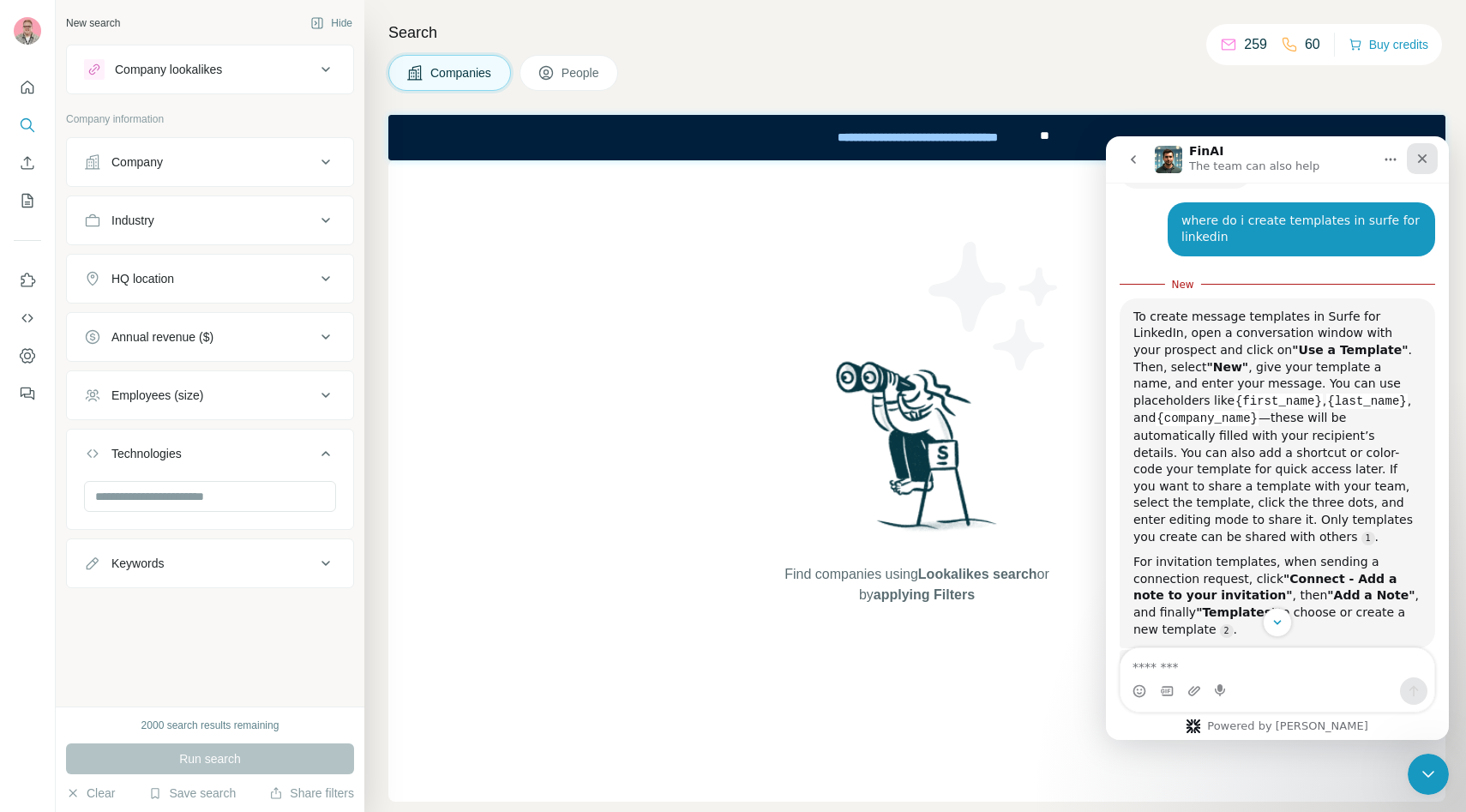
click at [1429, 152] on div "Close" at bounding box center [1422, 158] width 30 height 30
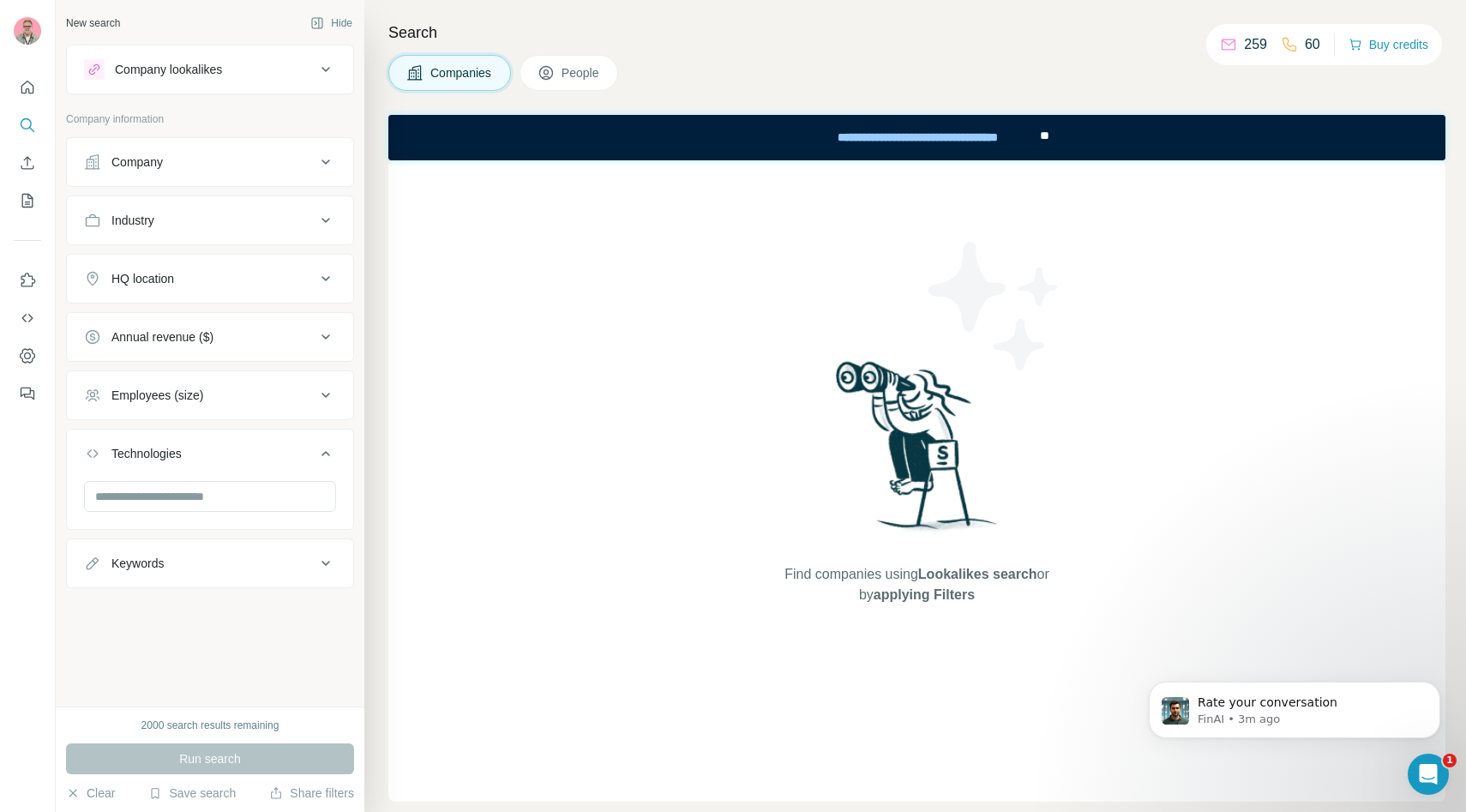
scroll to position [1212, 0]
click at [1273, 722] on p "FinAI • 3m ago" at bounding box center [1308, 718] width 221 height 15
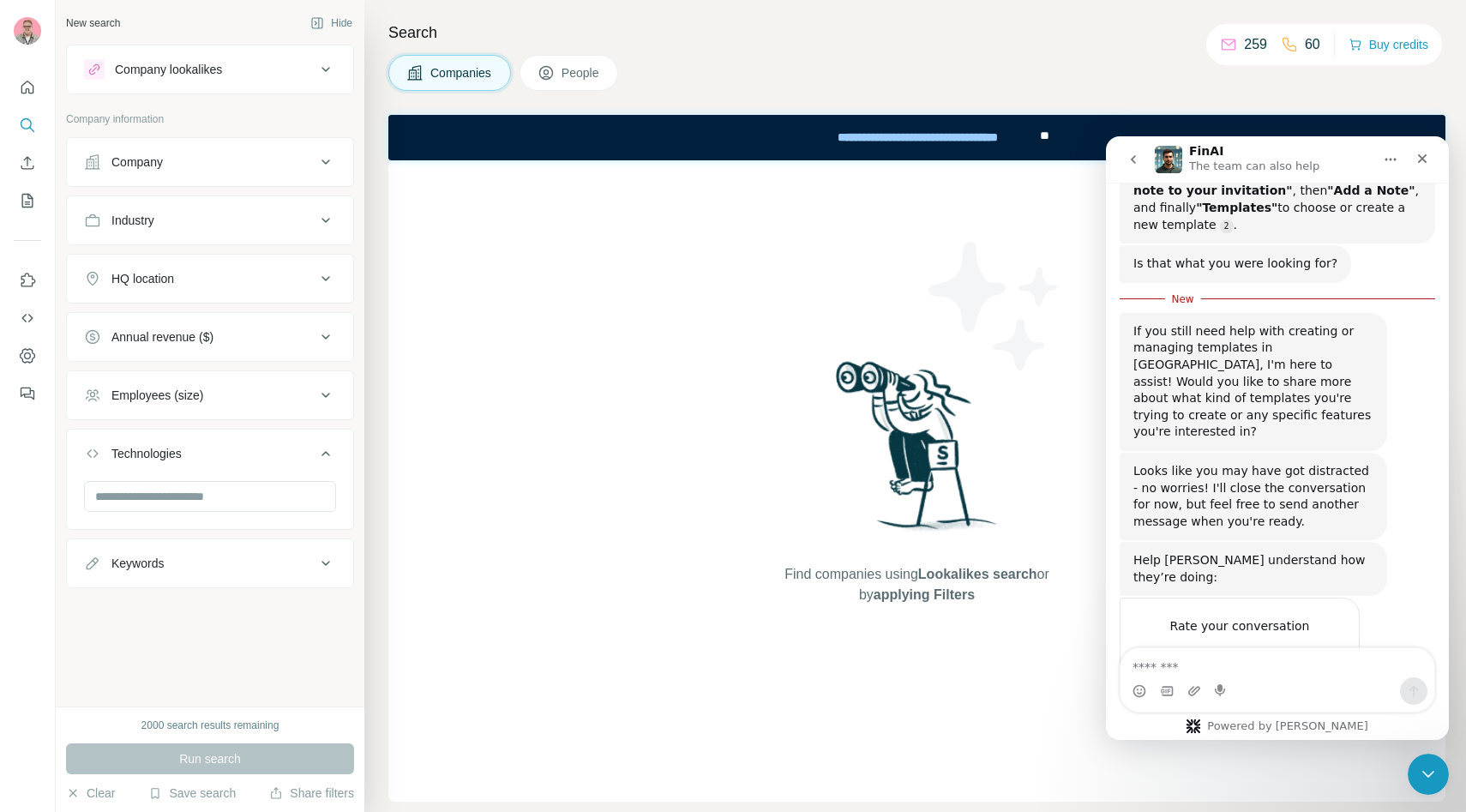
scroll to position [1240, 0]
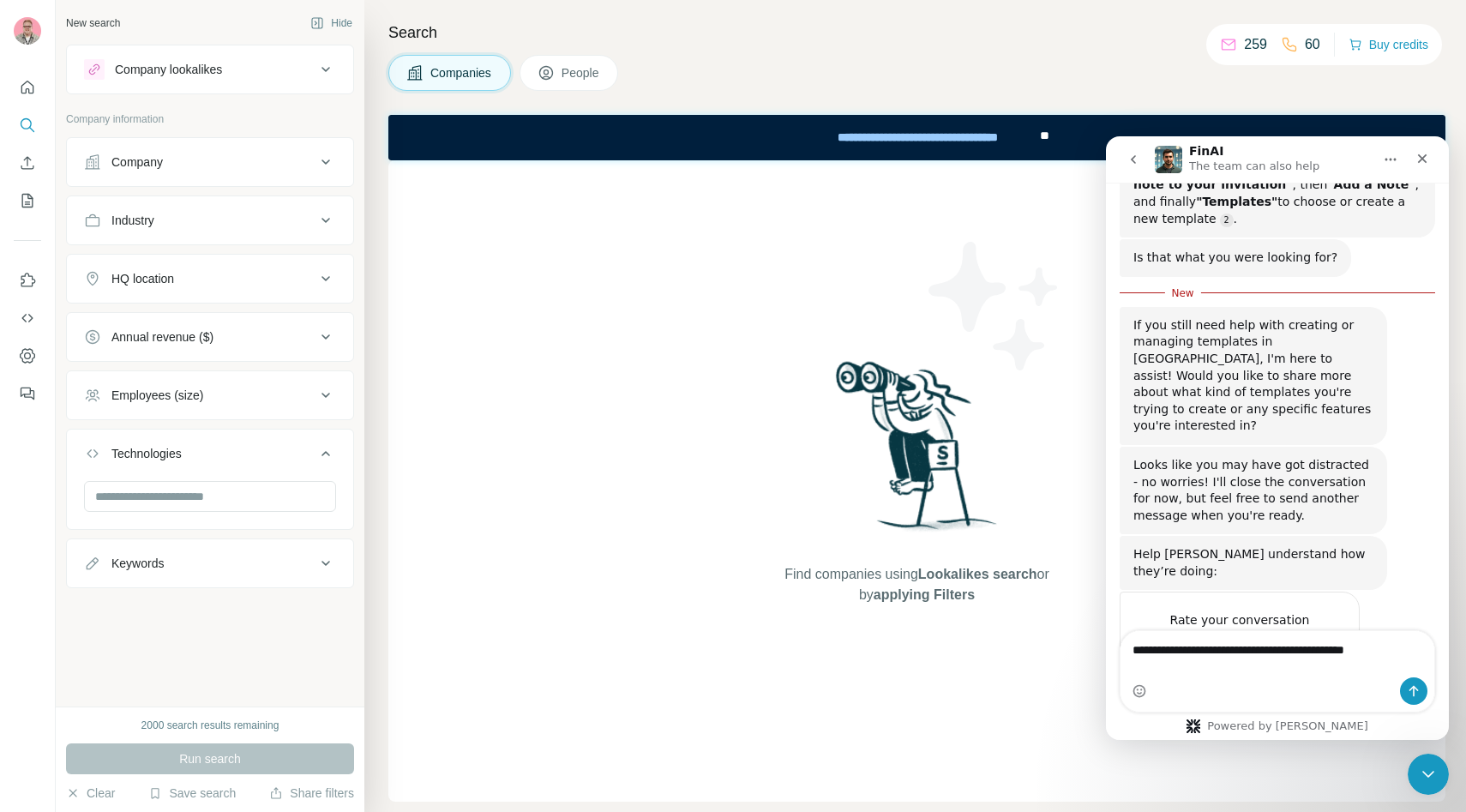
type textarea "**********"
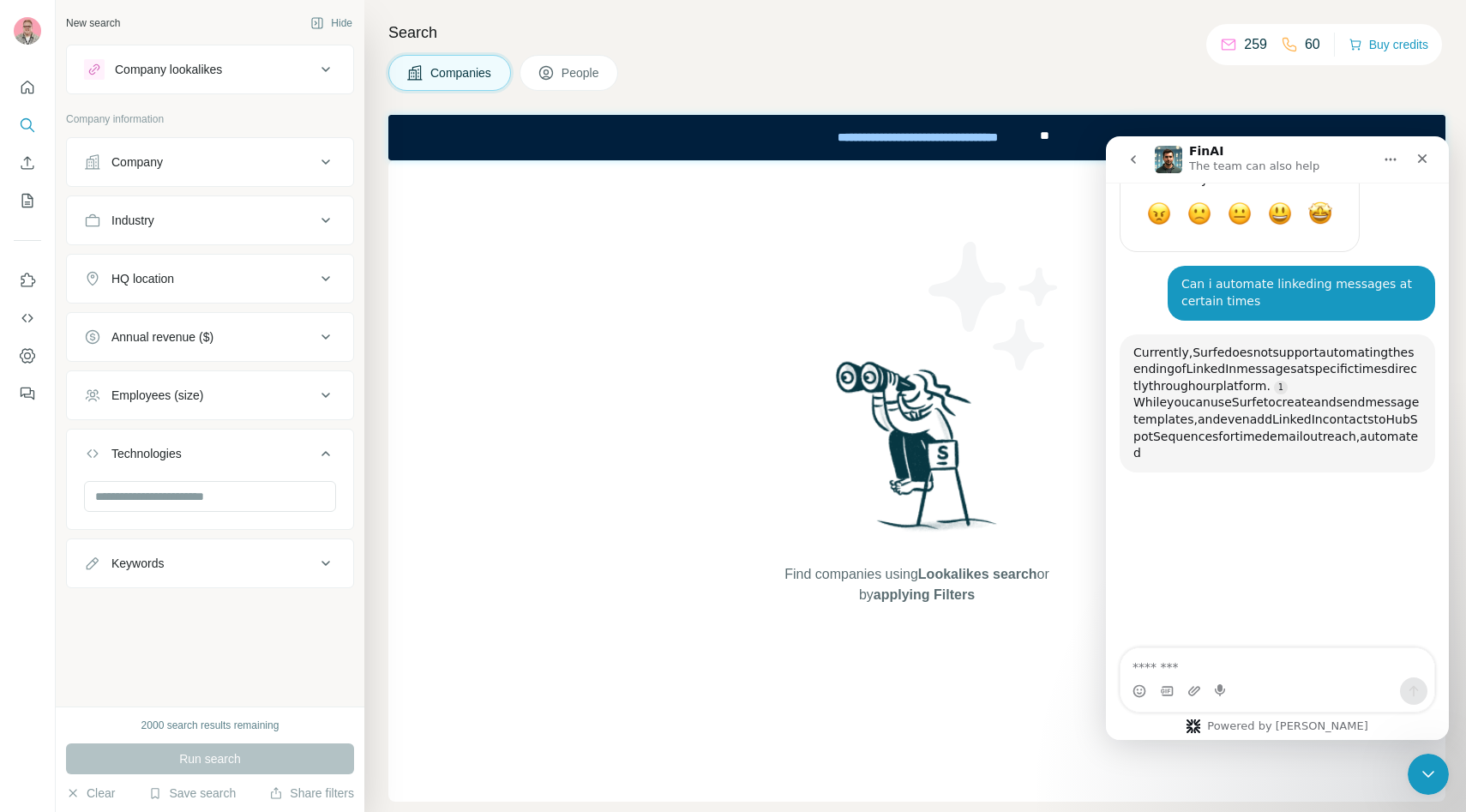
scroll to position [1659, 0]
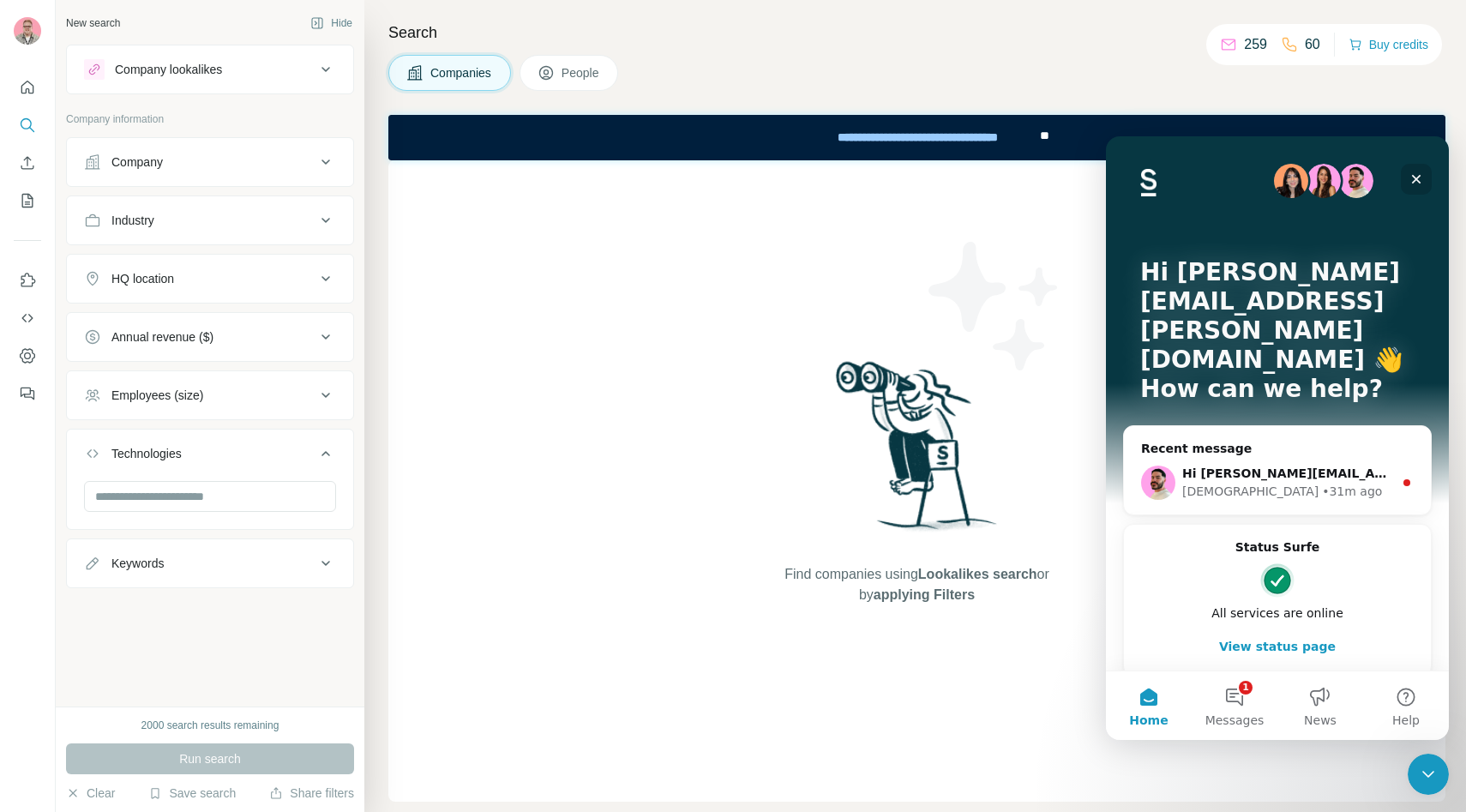
click at [1419, 173] on icon "Close" at bounding box center [1415, 179] width 13 height 13
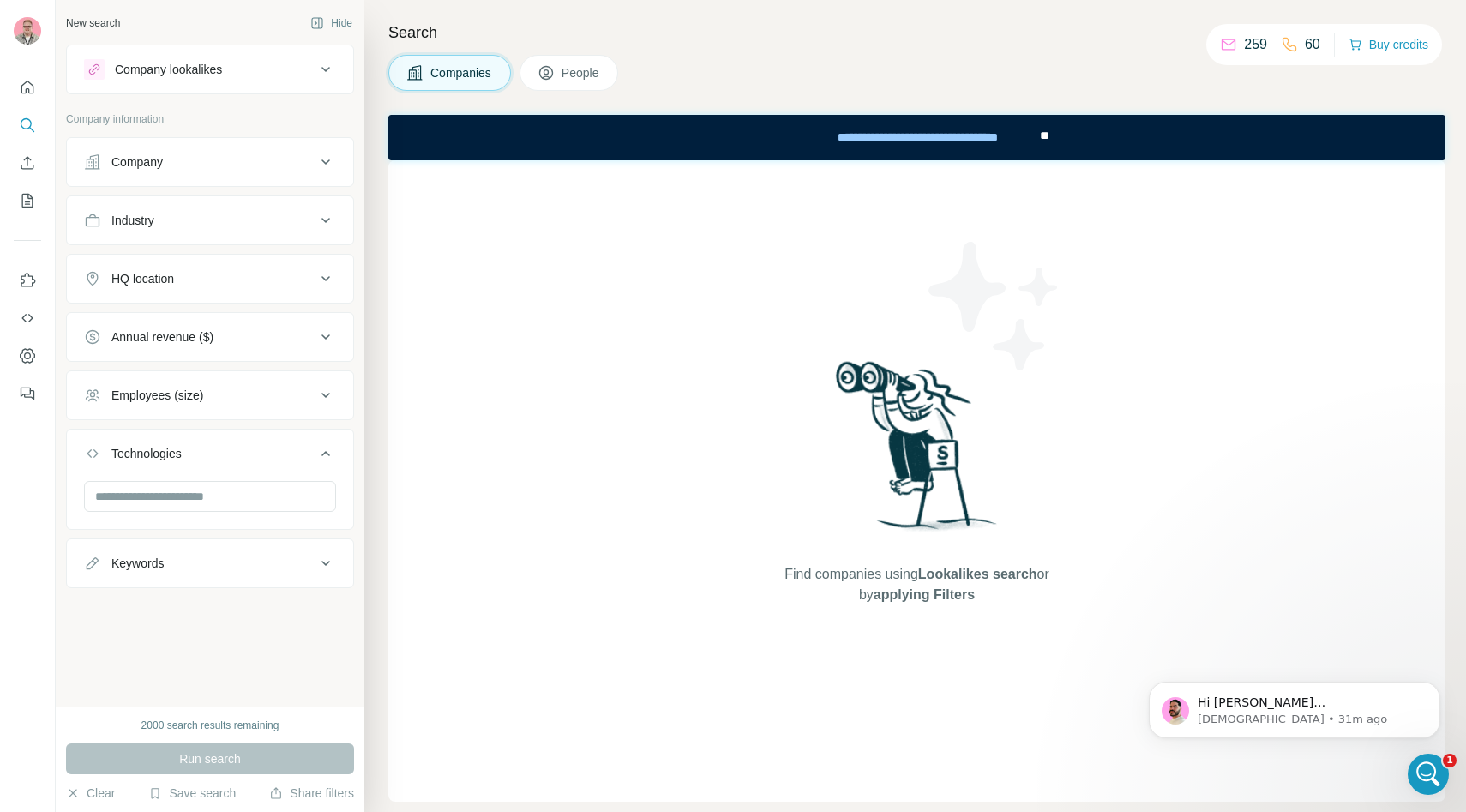
scroll to position [0, 0]
